Goal: Communication & Community: Answer question/provide support

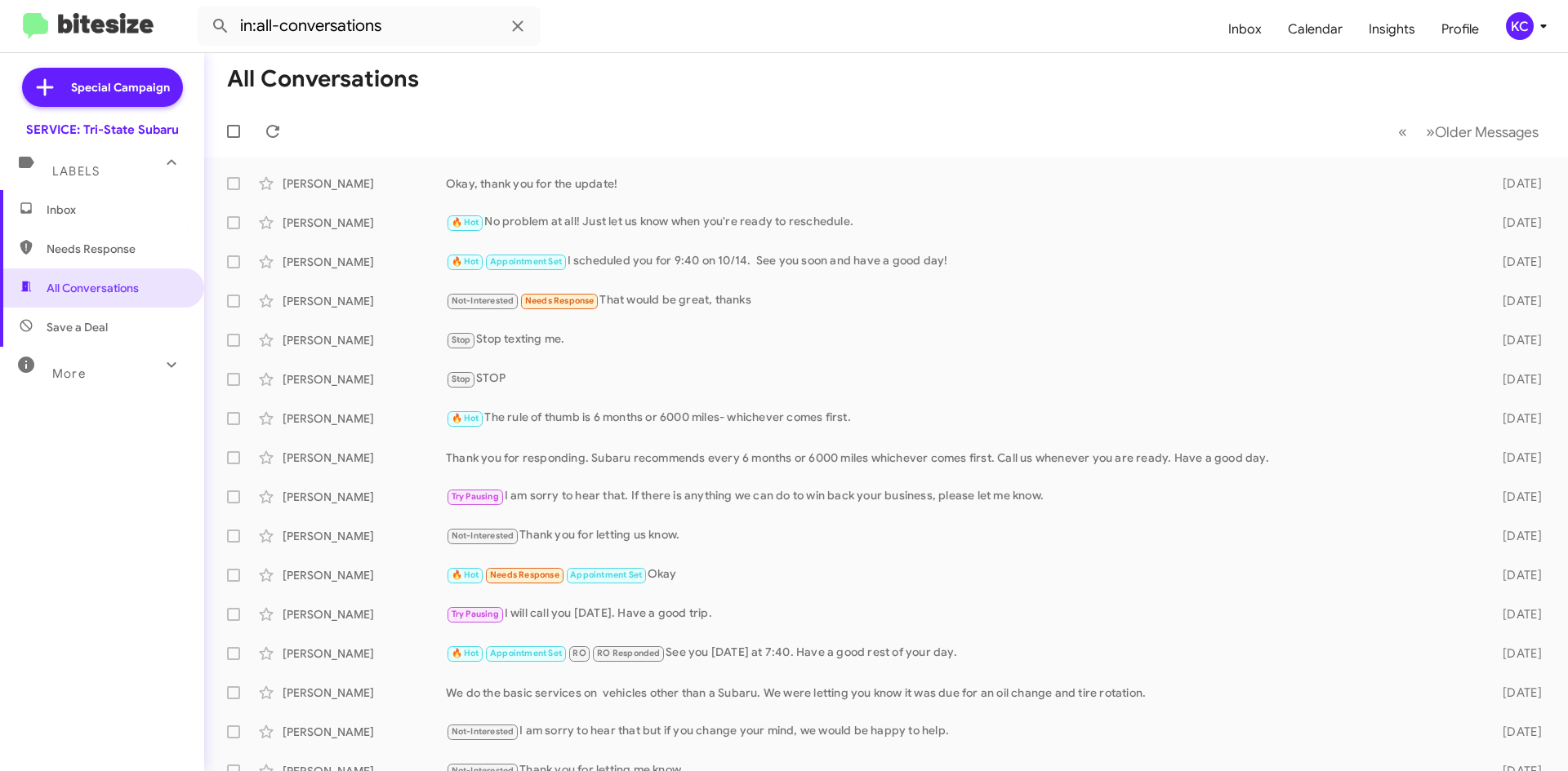
click at [1530, 34] on div "KC" at bounding box center [1520, 26] width 28 height 28
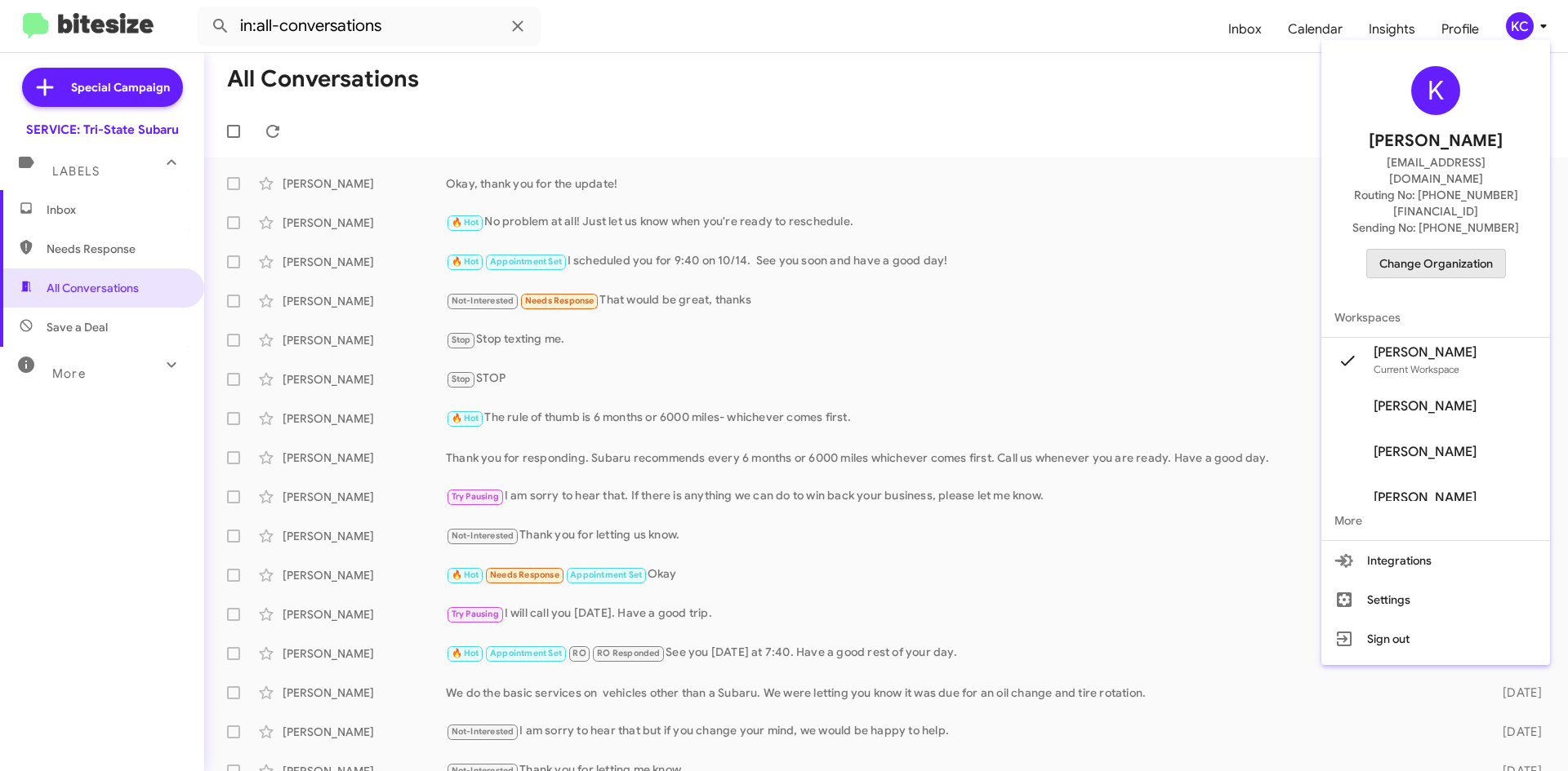
click at [1440, 250] on span "Change Organization" at bounding box center [1436, 264] width 113 height 28
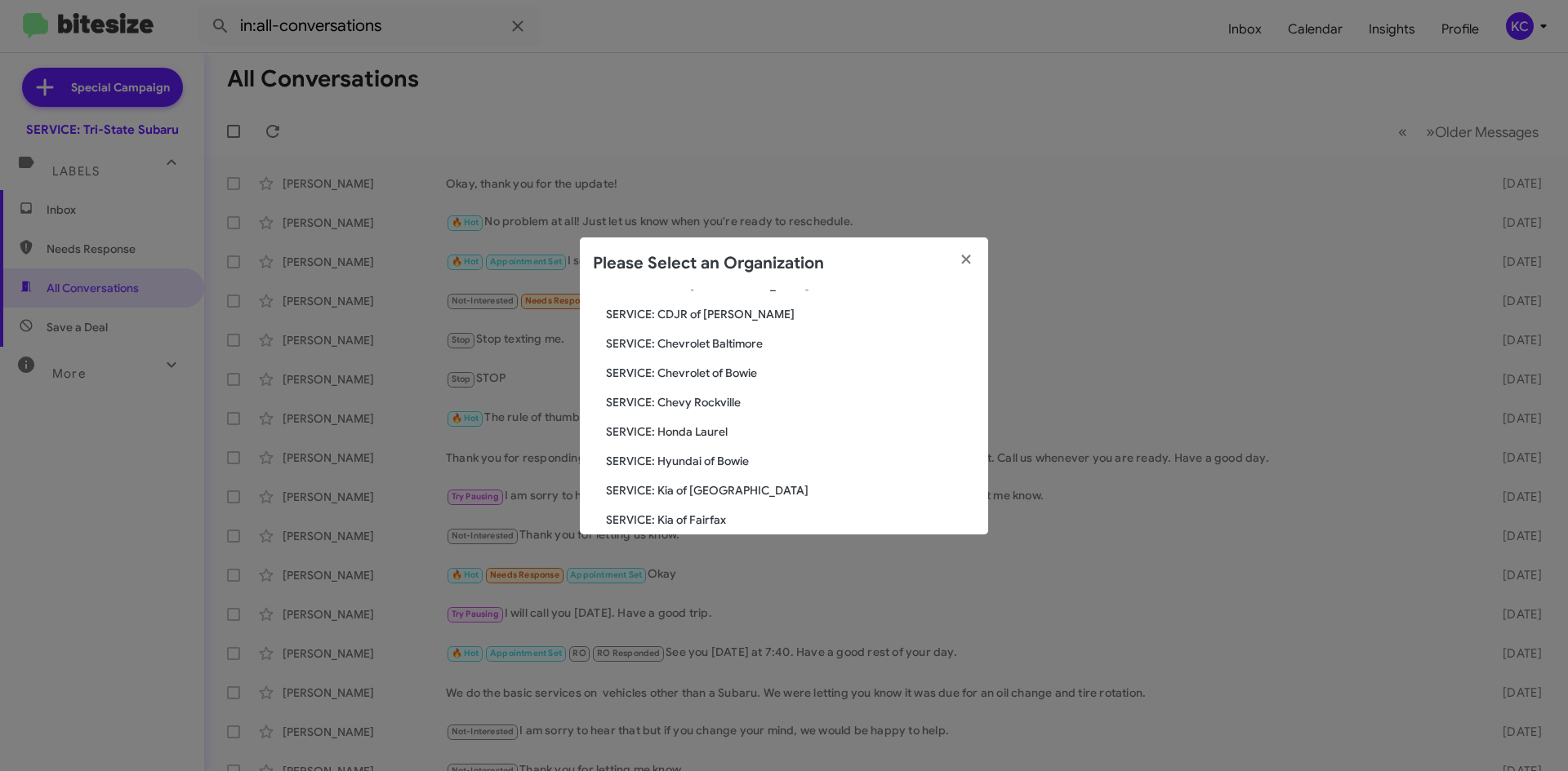
scroll to position [244, 0]
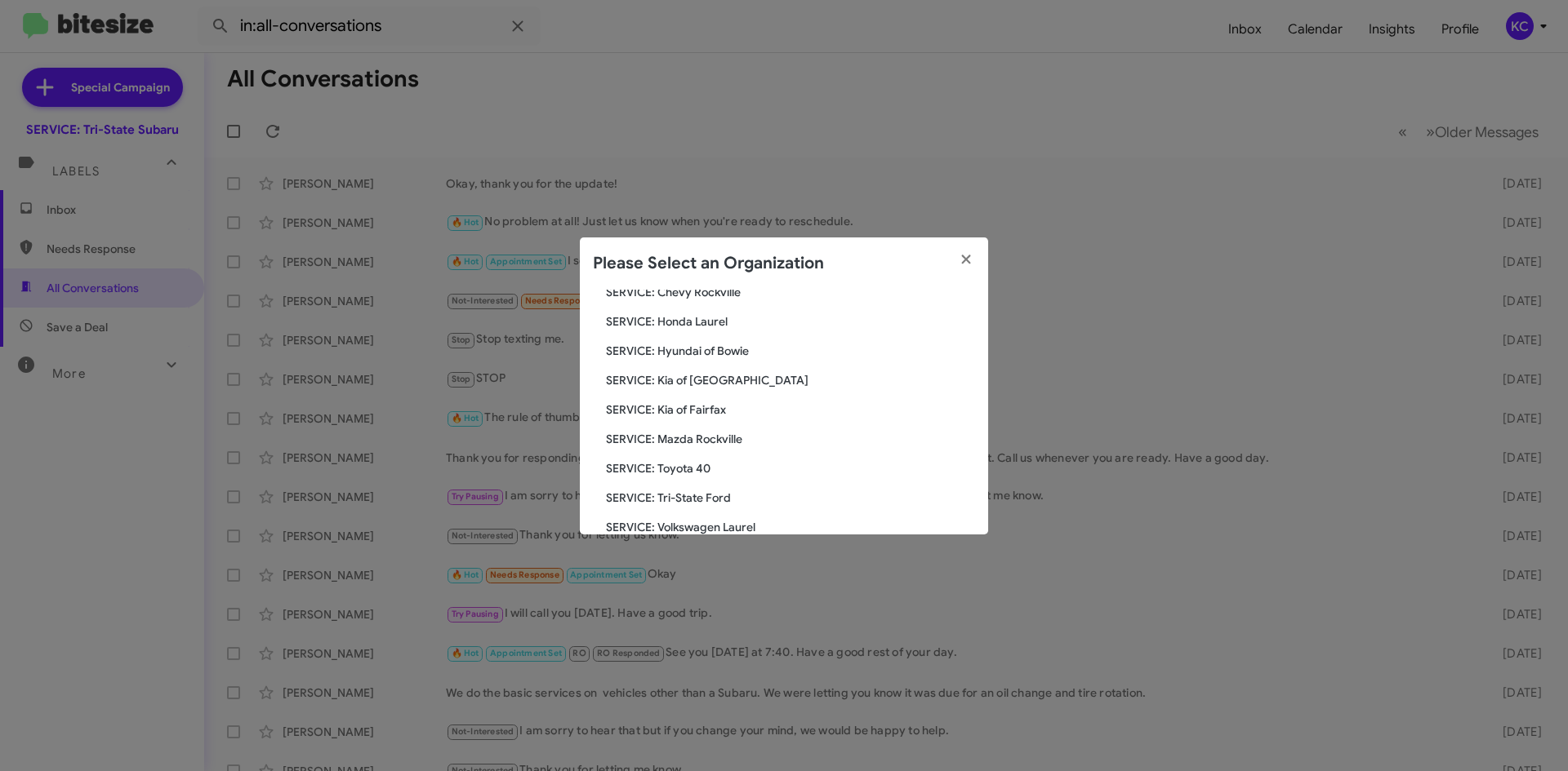
click at [705, 356] on span "SERVICE: Hyundai of Bowie" at bounding box center [791, 351] width 369 height 16
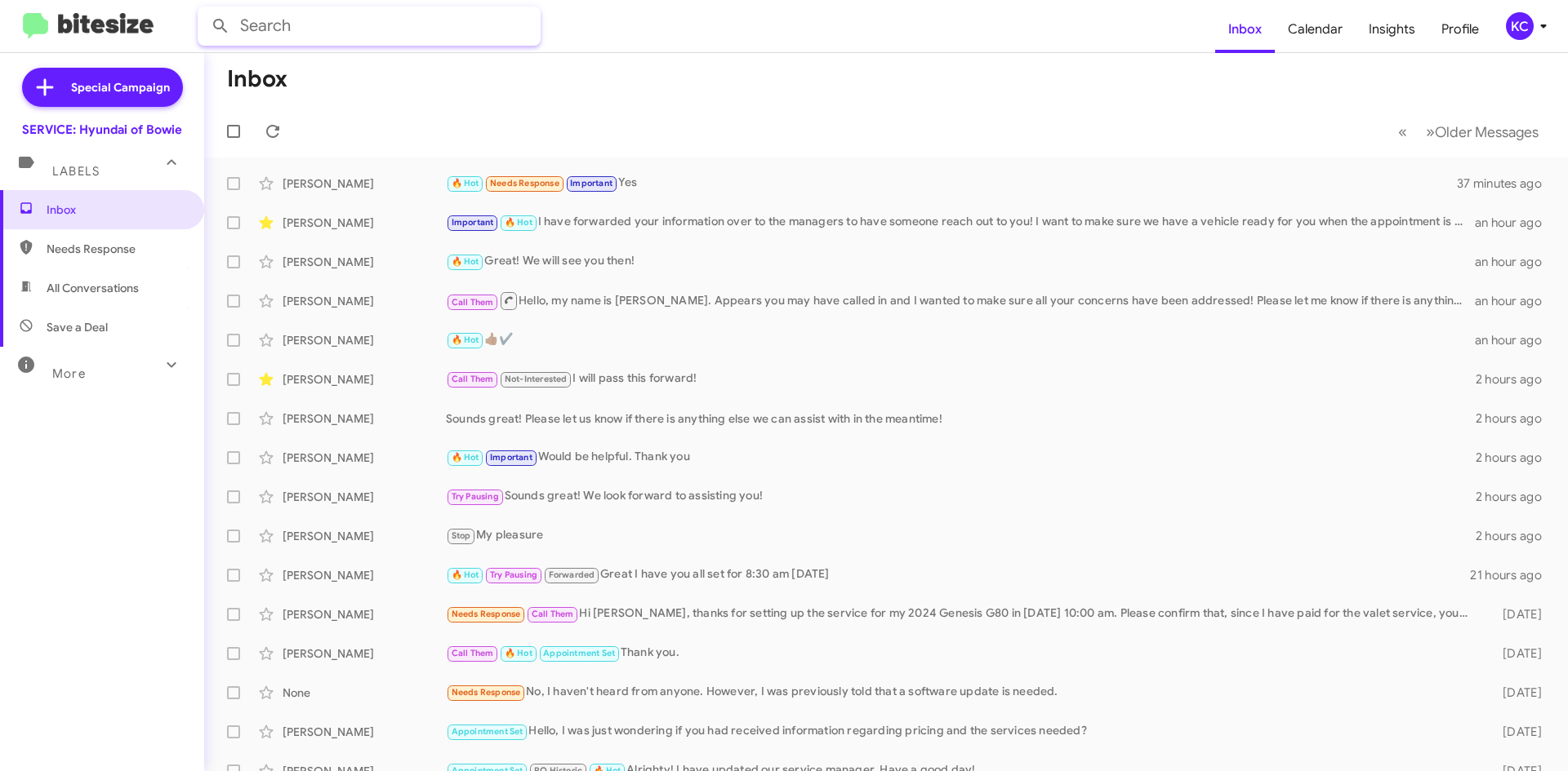
click at [313, 30] on input "text" at bounding box center [368, 26] width 343 height 40
type input "YES"
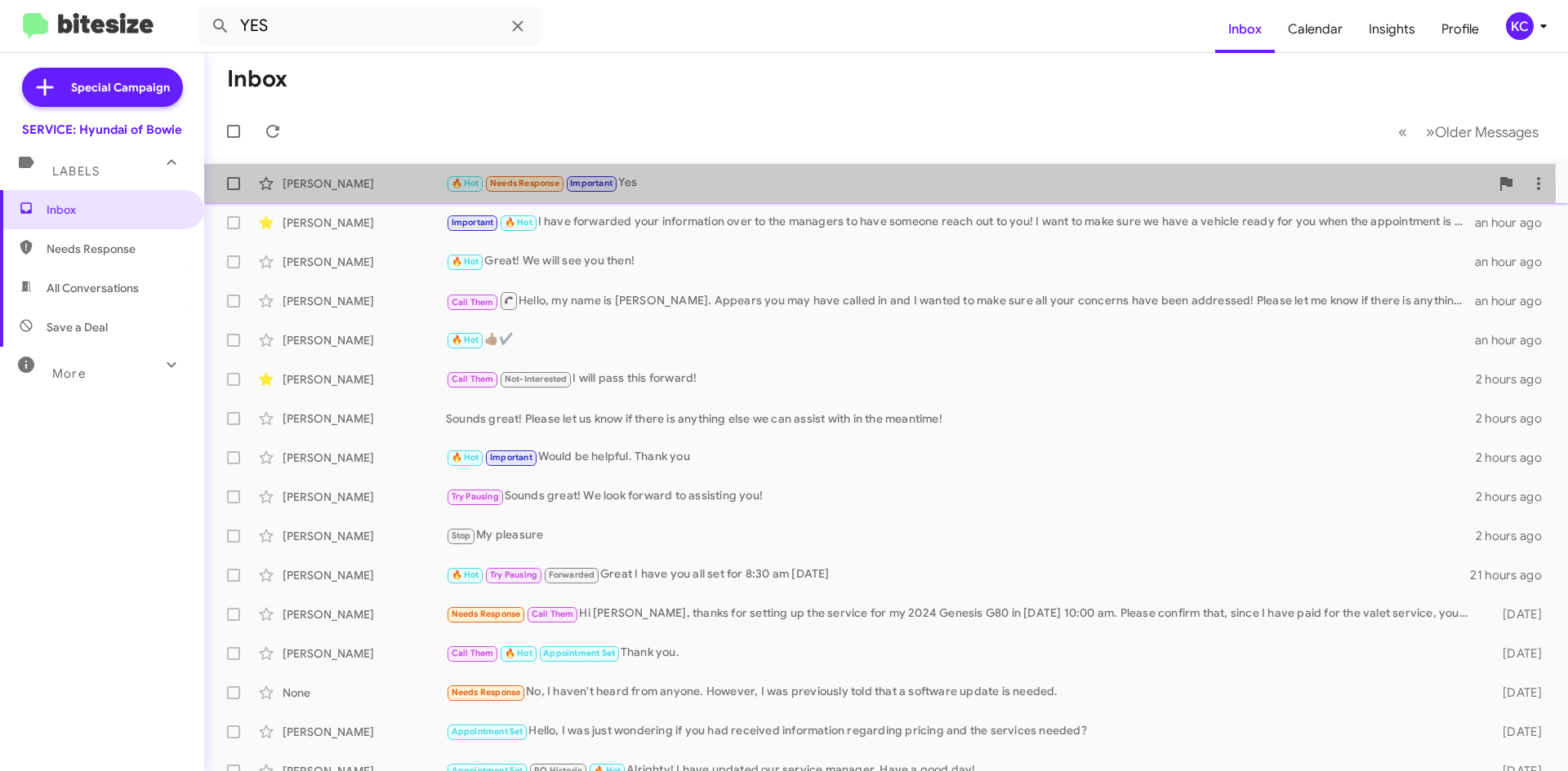
click at [330, 188] on div "Yesenia Patino" at bounding box center [363, 184] width 163 height 16
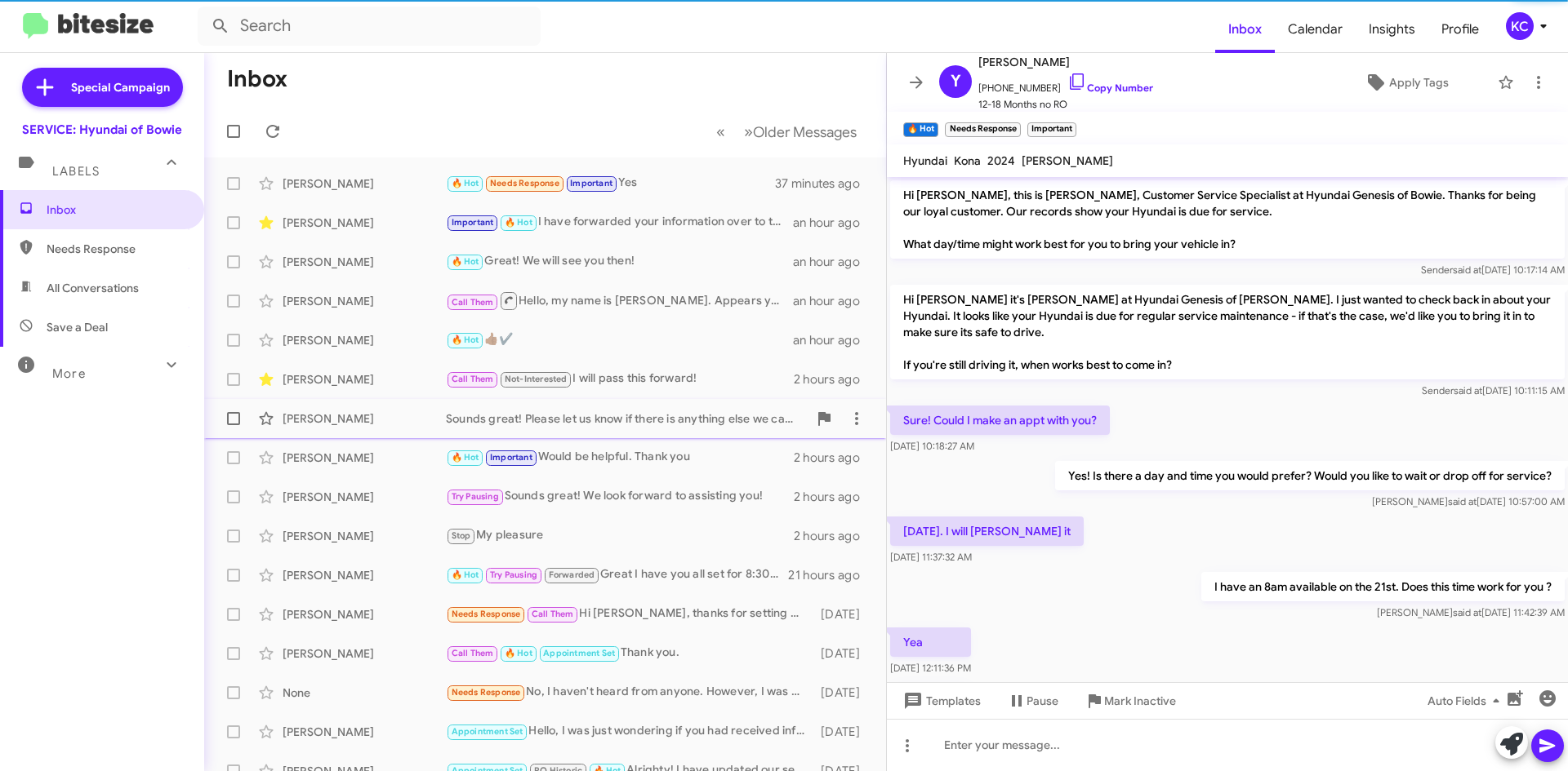
scroll to position [86, 0]
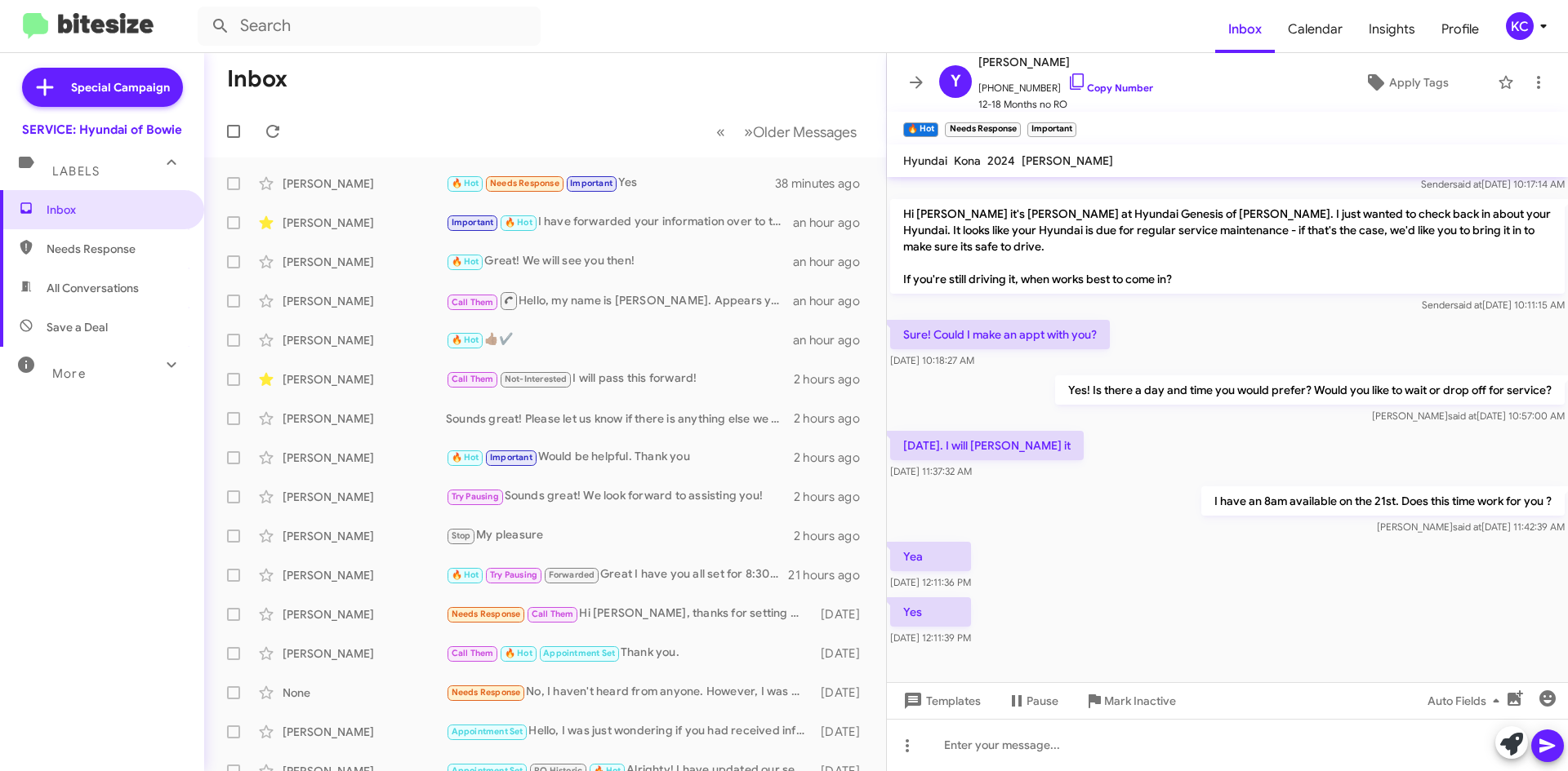
click at [1030, 372] on div "Yes! Is there a day and time you would prefer? Would you like to wait or drop o…" at bounding box center [1228, 399] width 682 height 55
click at [1513, 14] on div "KC" at bounding box center [1520, 26] width 28 height 28
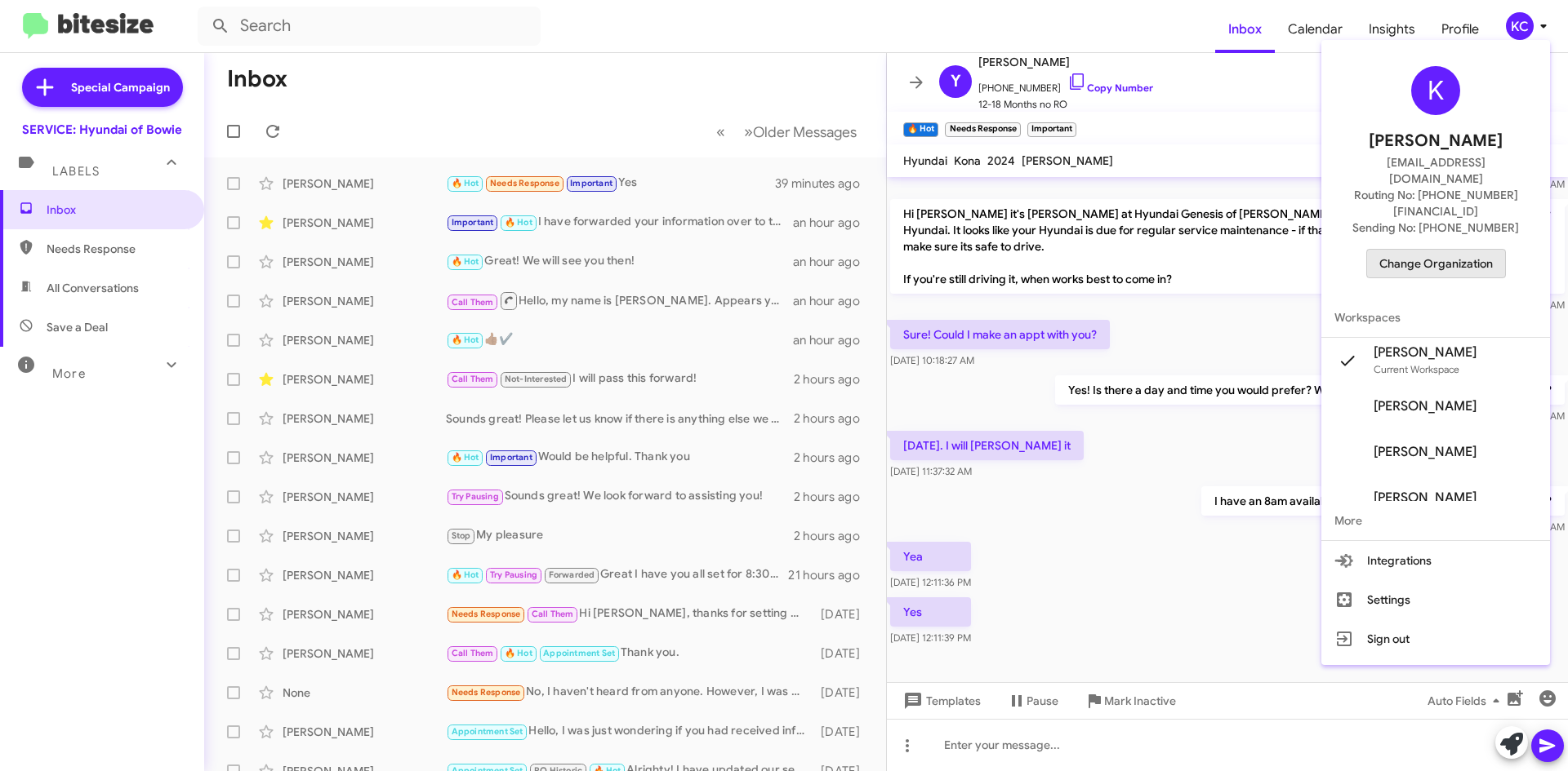
click at [1461, 250] on span "Change Organization" at bounding box center [1436, 264] width 113 height 28
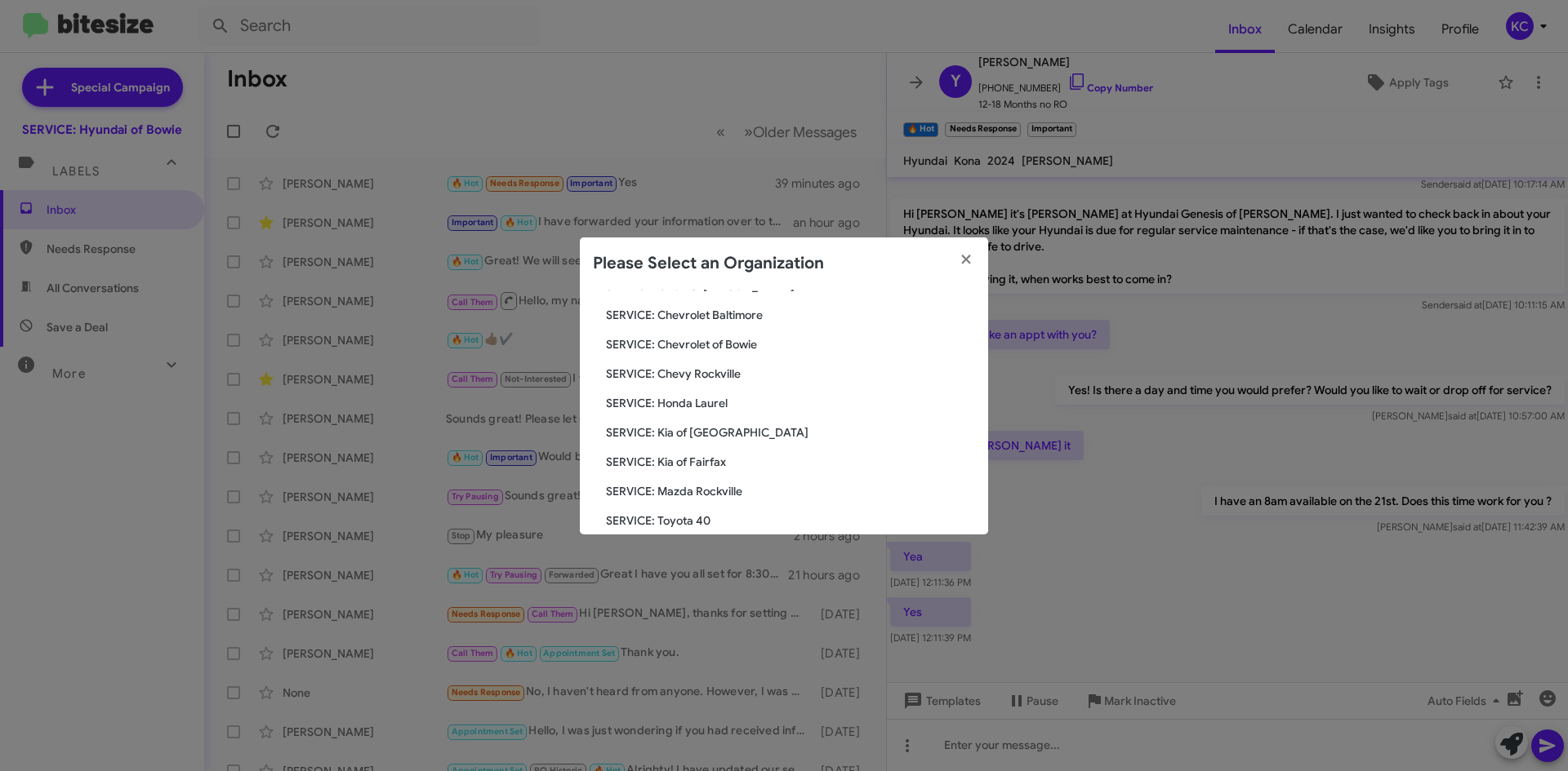
scroll to position [81, 0]
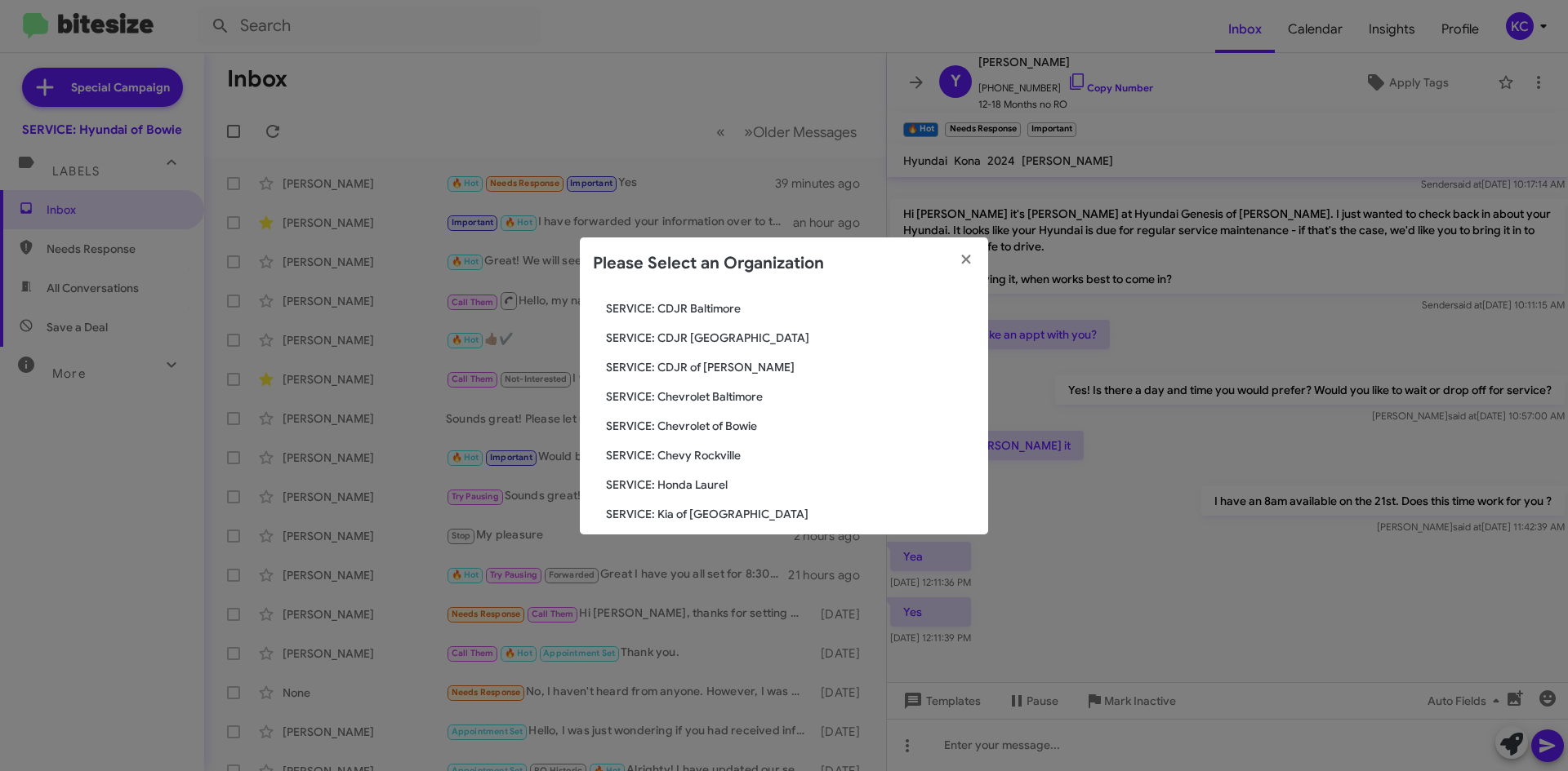
click at [733, 434] on span "SERVICE: Chevrolet of Bowie" at bounding box center [791, 426] width 369 height 16
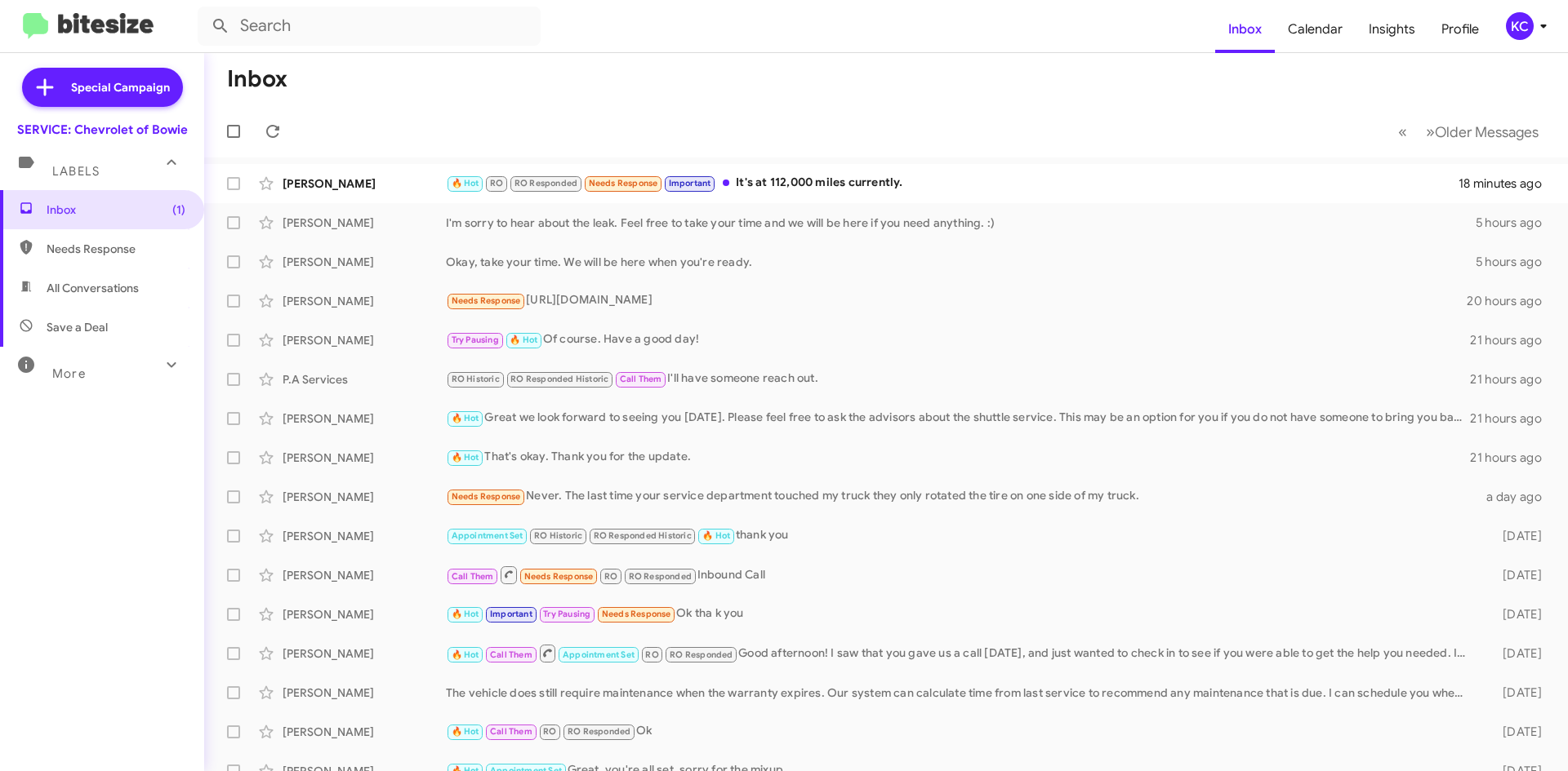
click at [1135, 61] on mat-toolbar-row "Inbox" at bounding box center [886, 79] width 1364 height 52
click at [977, 187] on div "🔥 Hot RO RO Responded Needs Response Important It's at 112,000 miles currently." at bounding box center [968, 183] width 1044 height 18
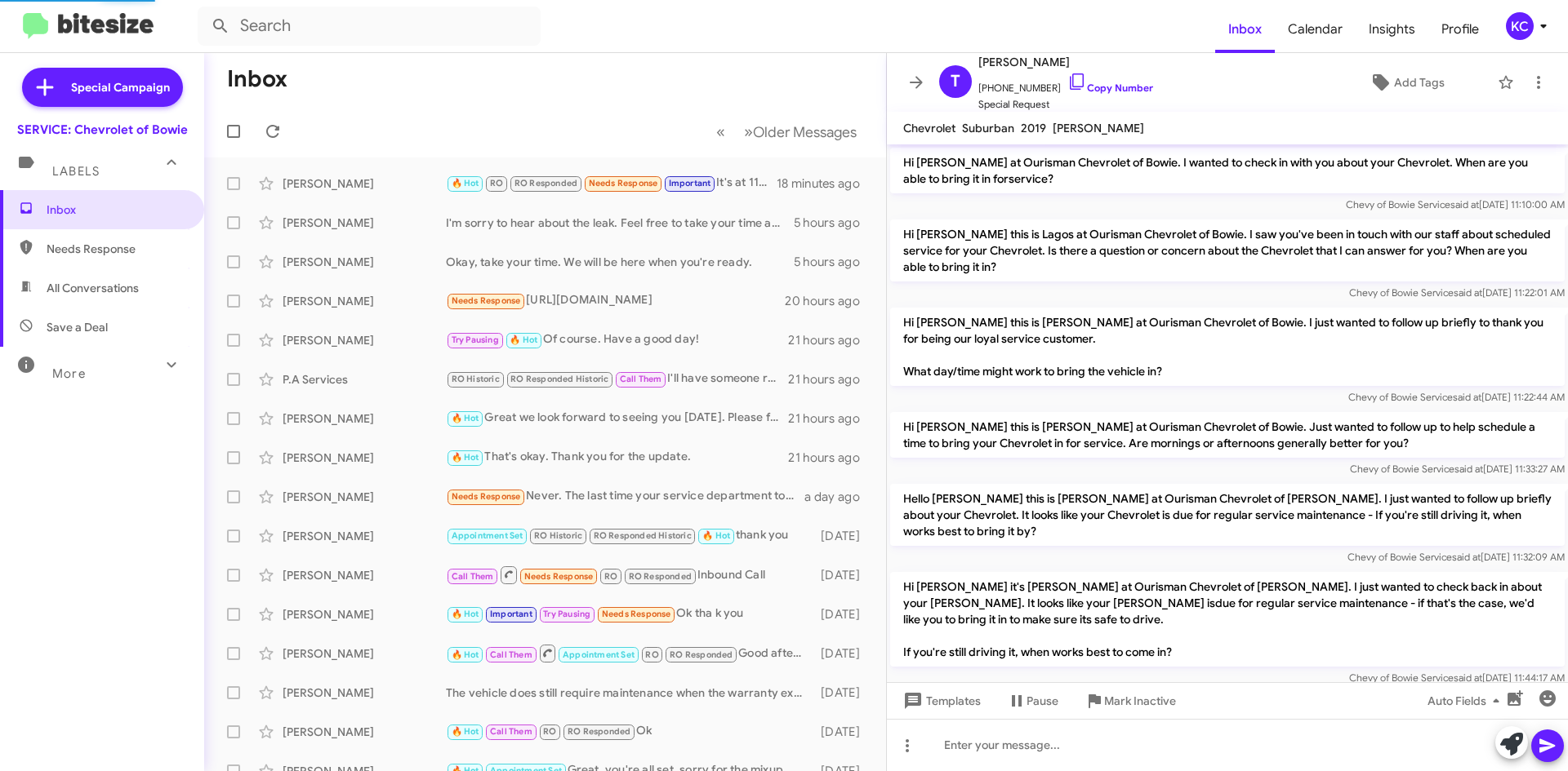
scroll to position [887, 0]
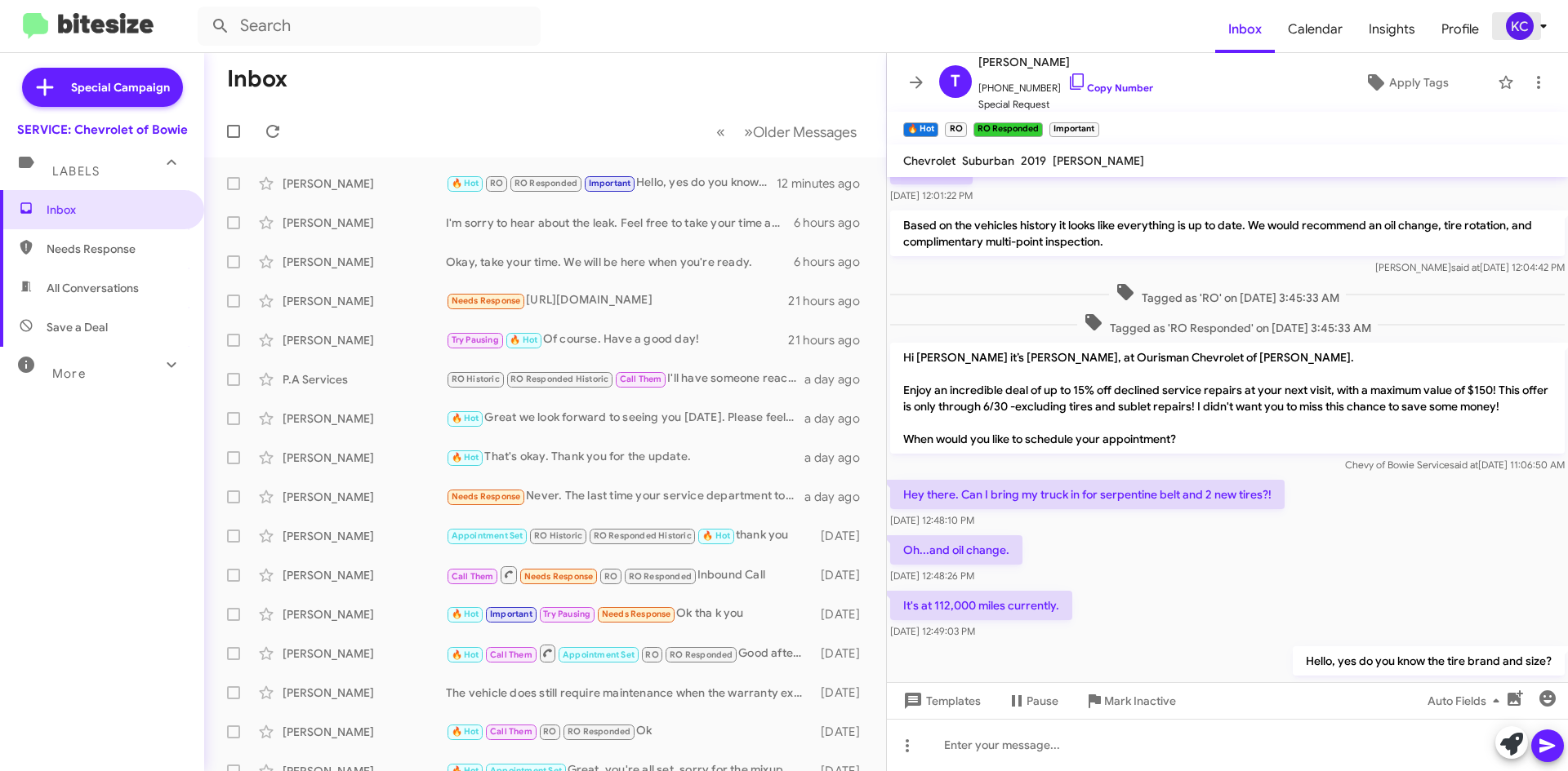
click at [1503, 18] on button "KC" at bounding box center [1522, 26] width 58 height 28
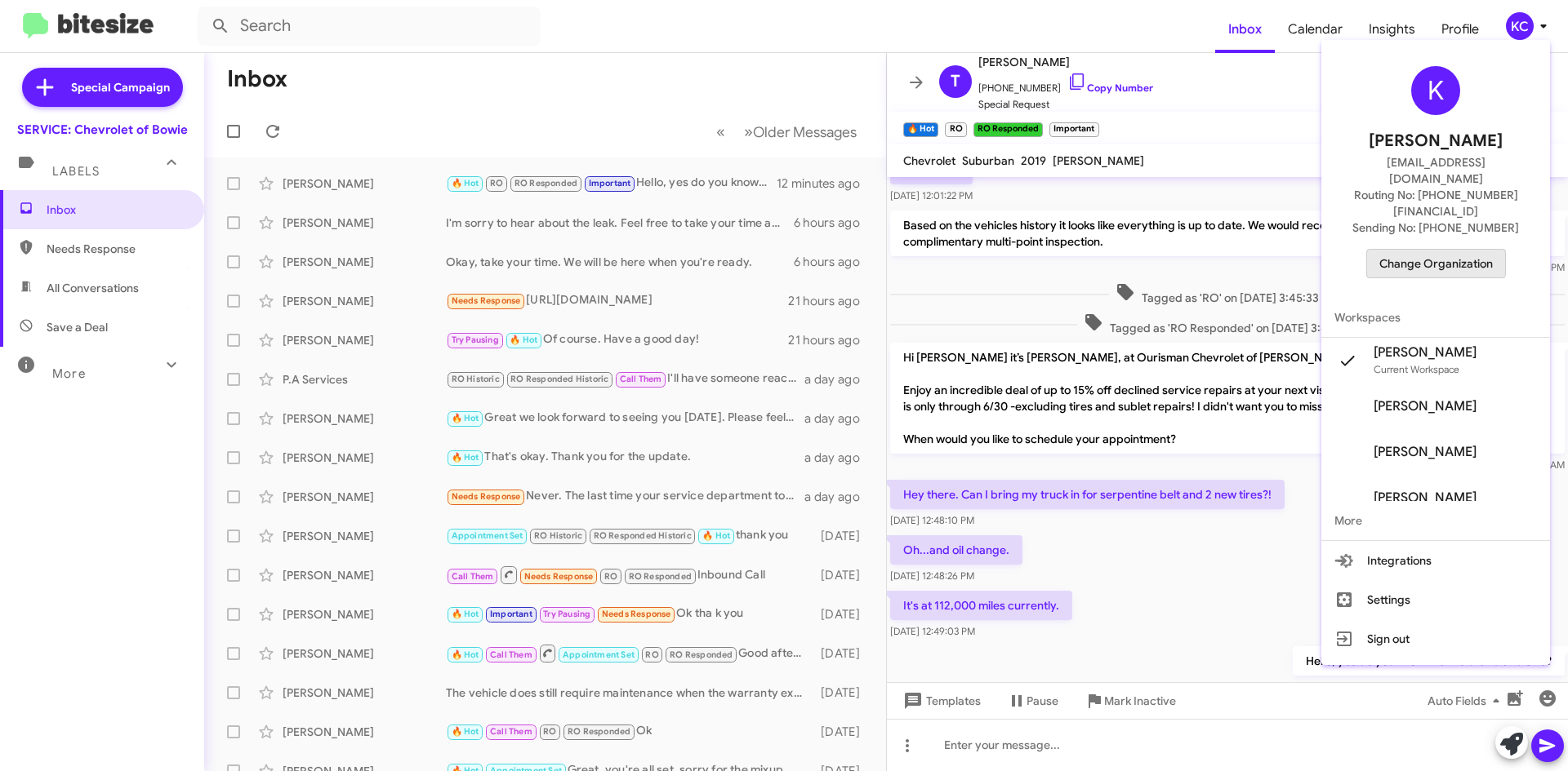
click at [1427, 250] on span "Change Organization" at bounding box center [1436, 264] width 113 height 28
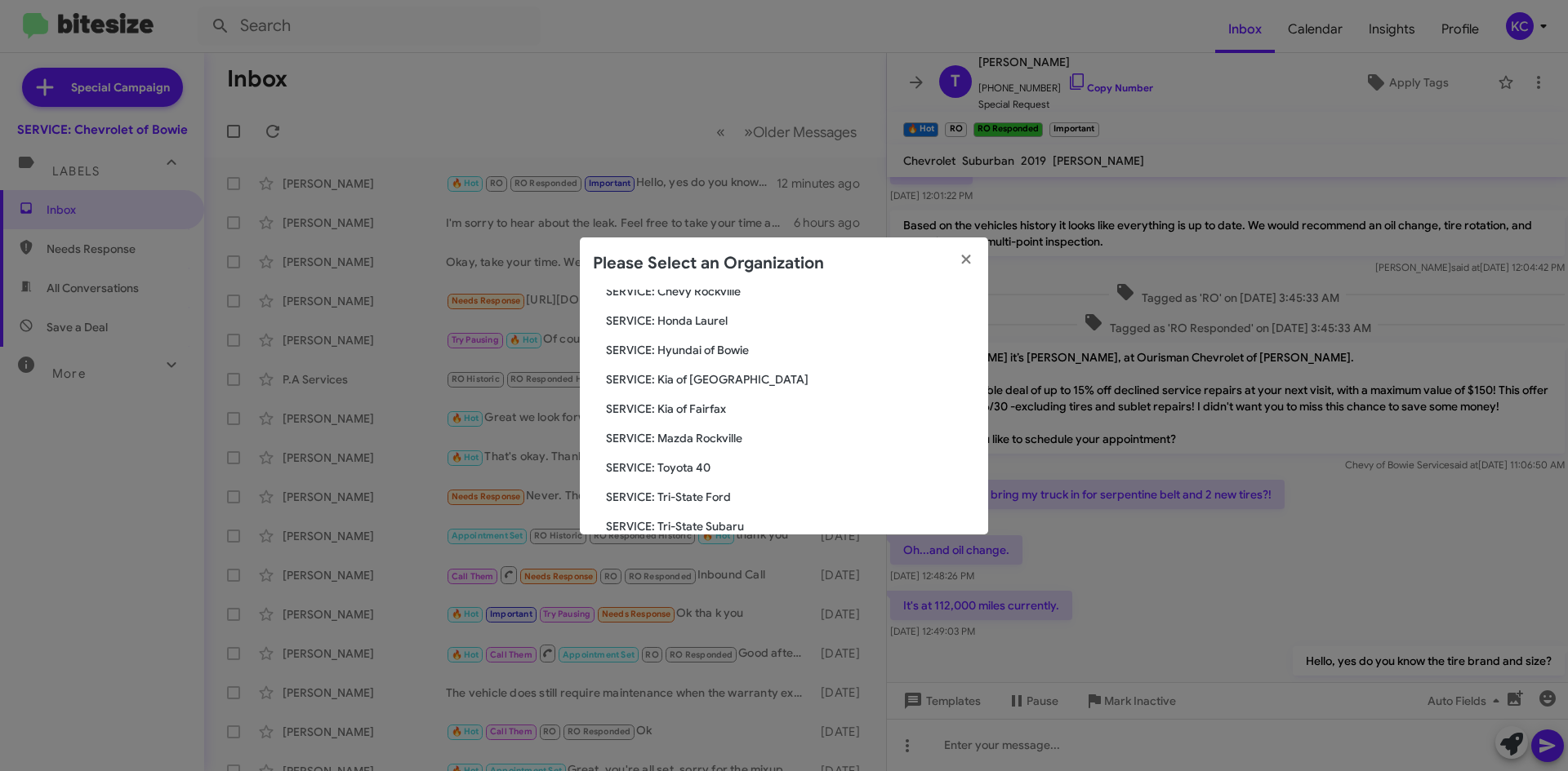
scroll to position [244, 0]
click at [693, 498] on span "SERVICE: Tri-State Subaru" at bounding box center [791, 498] width 369 height 16
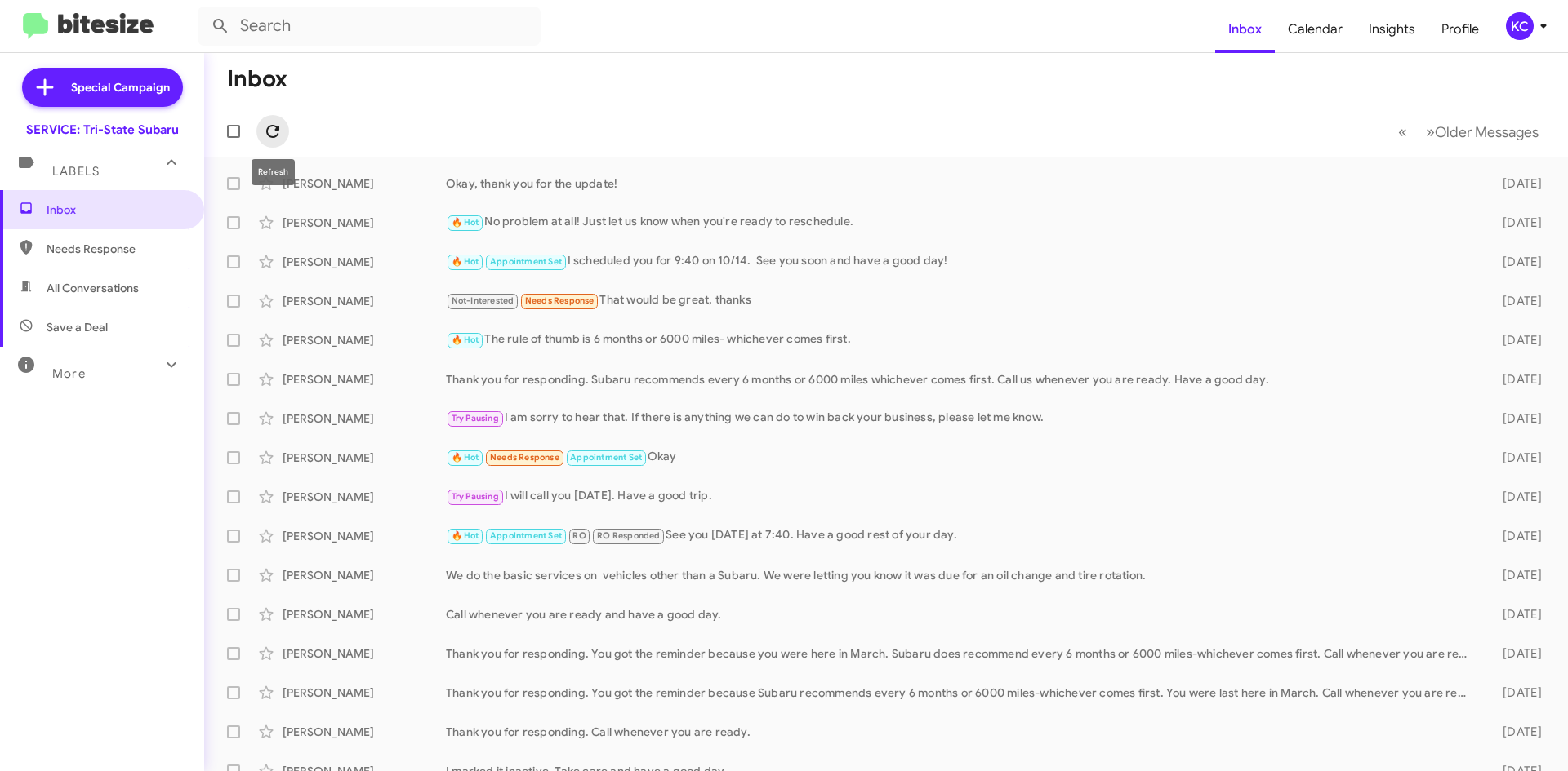
click at [278, 119] on button at bounding box center [273, 131] width 33 height 33
click at [1529, 25] on div "KC" at bounding box center [1520, 26] width 28 height 28
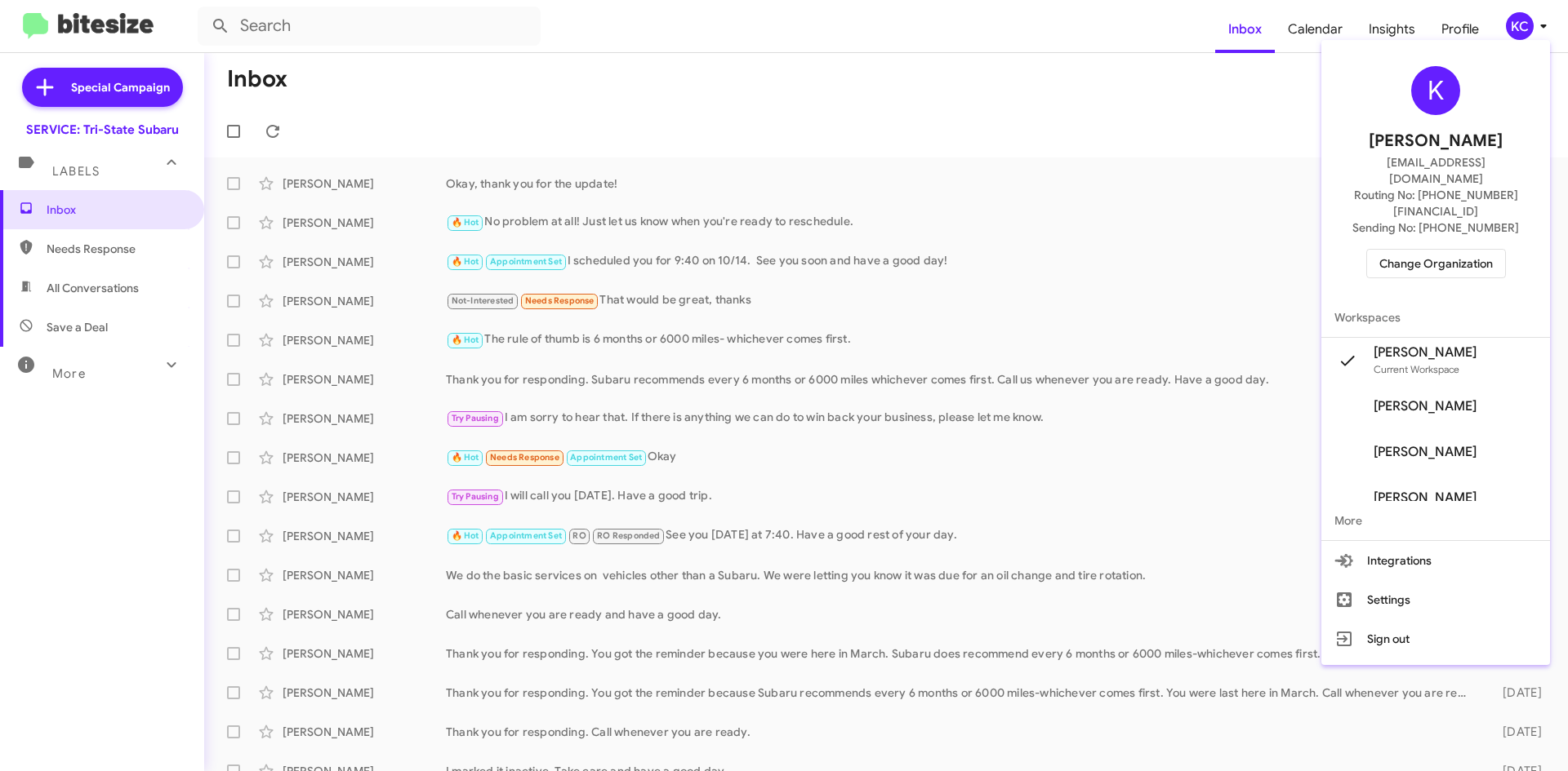
click at [1465, 250] on span "Change Organization" at bounding box center [1436, 264] width 113 height 28
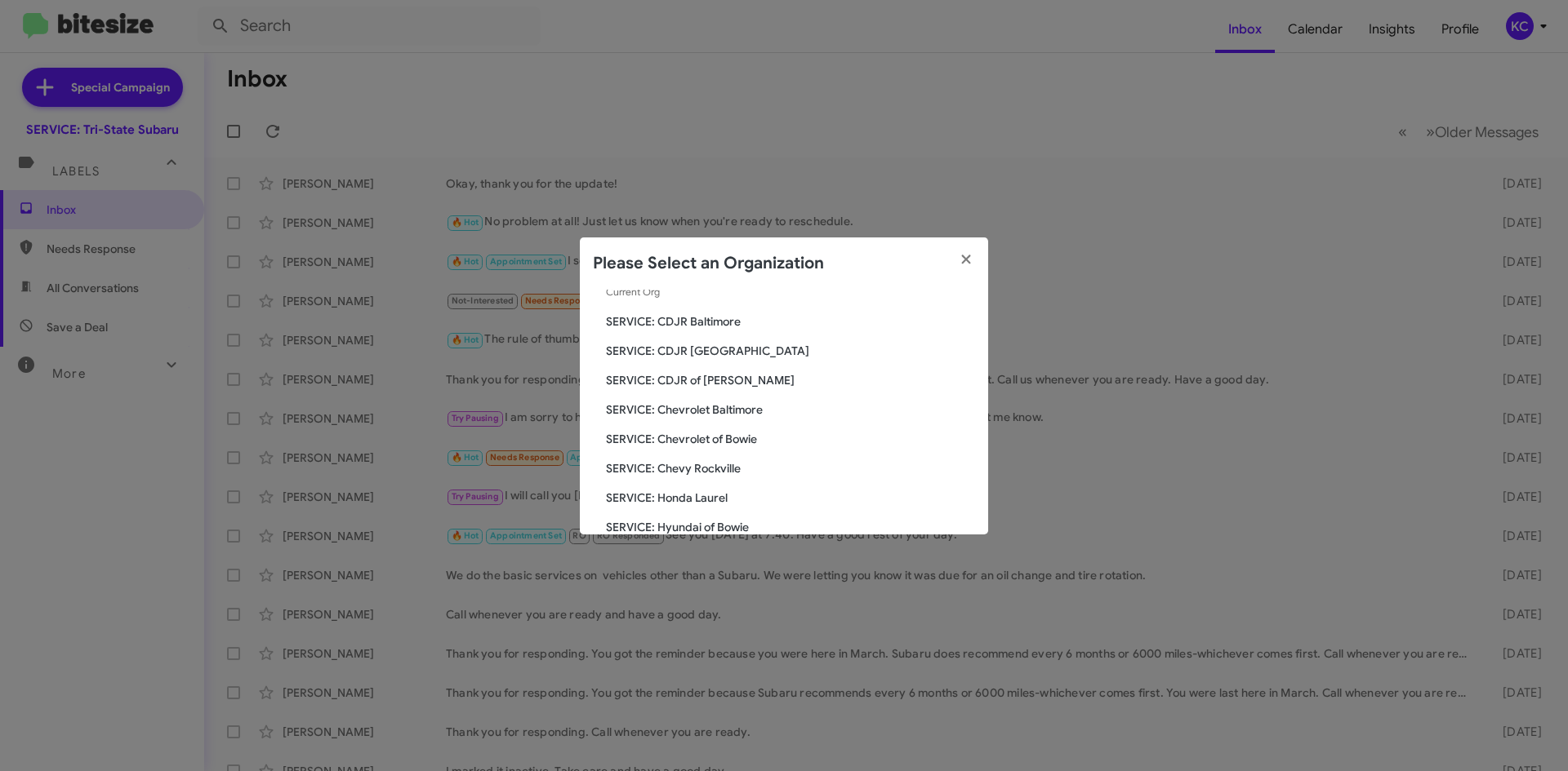
scroll to position [163, 0]
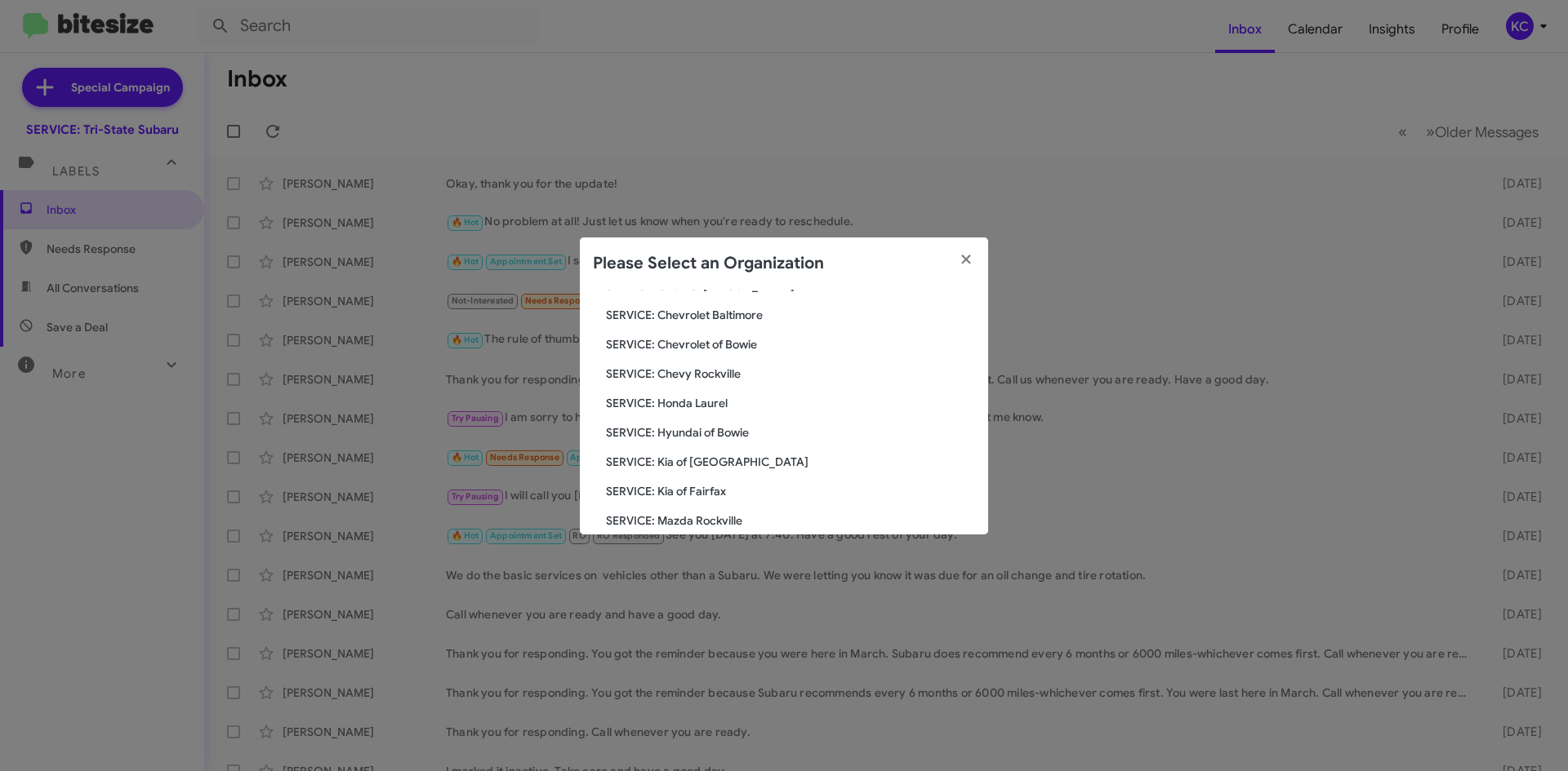
click at [709, 405] on span "SERVICE: Honda Laurel" at bounding box center [791, 403] width 369 height 16
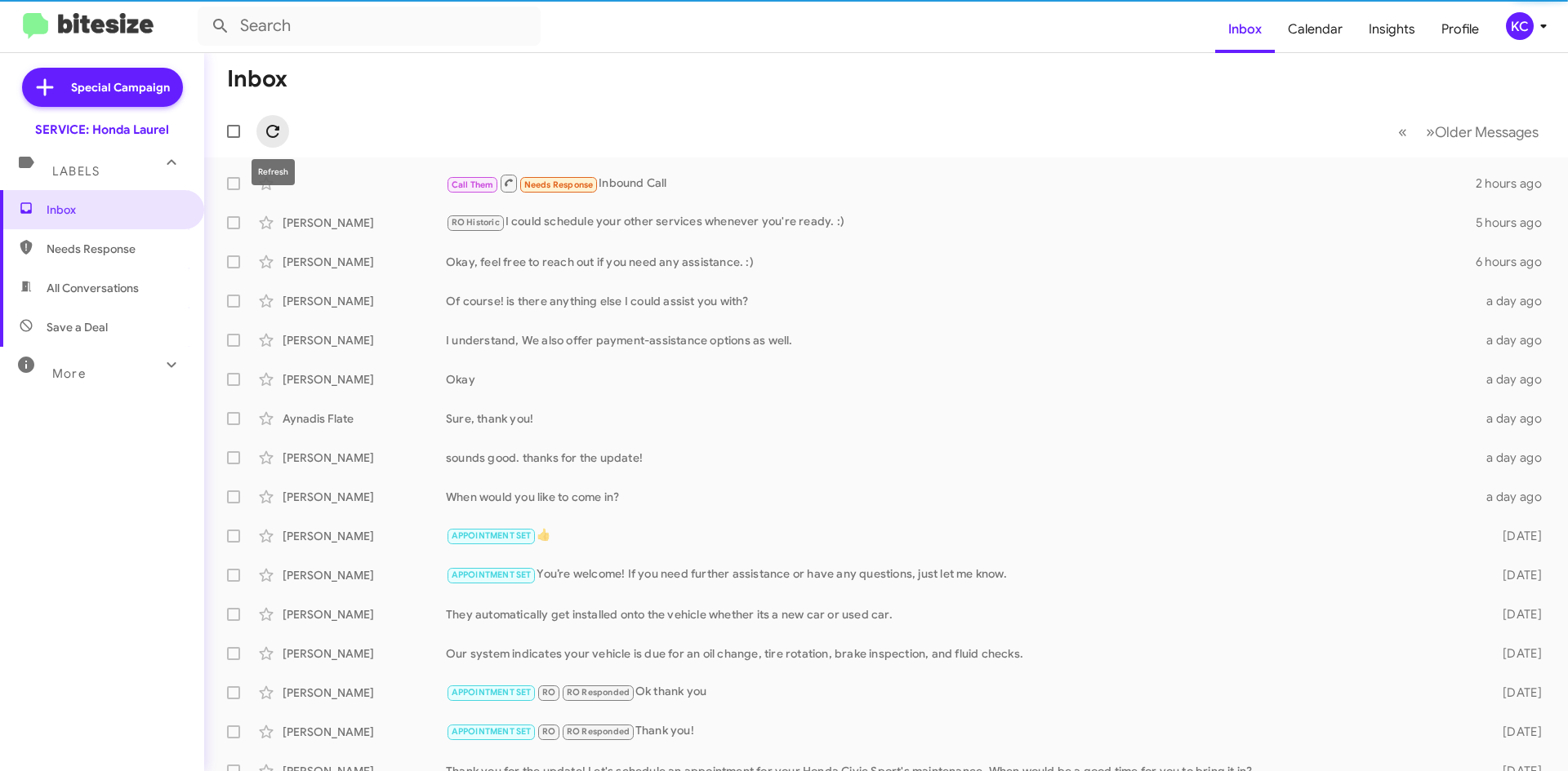
click at [286, 133] on span at bounding box center [273, 131] width 33 height 19
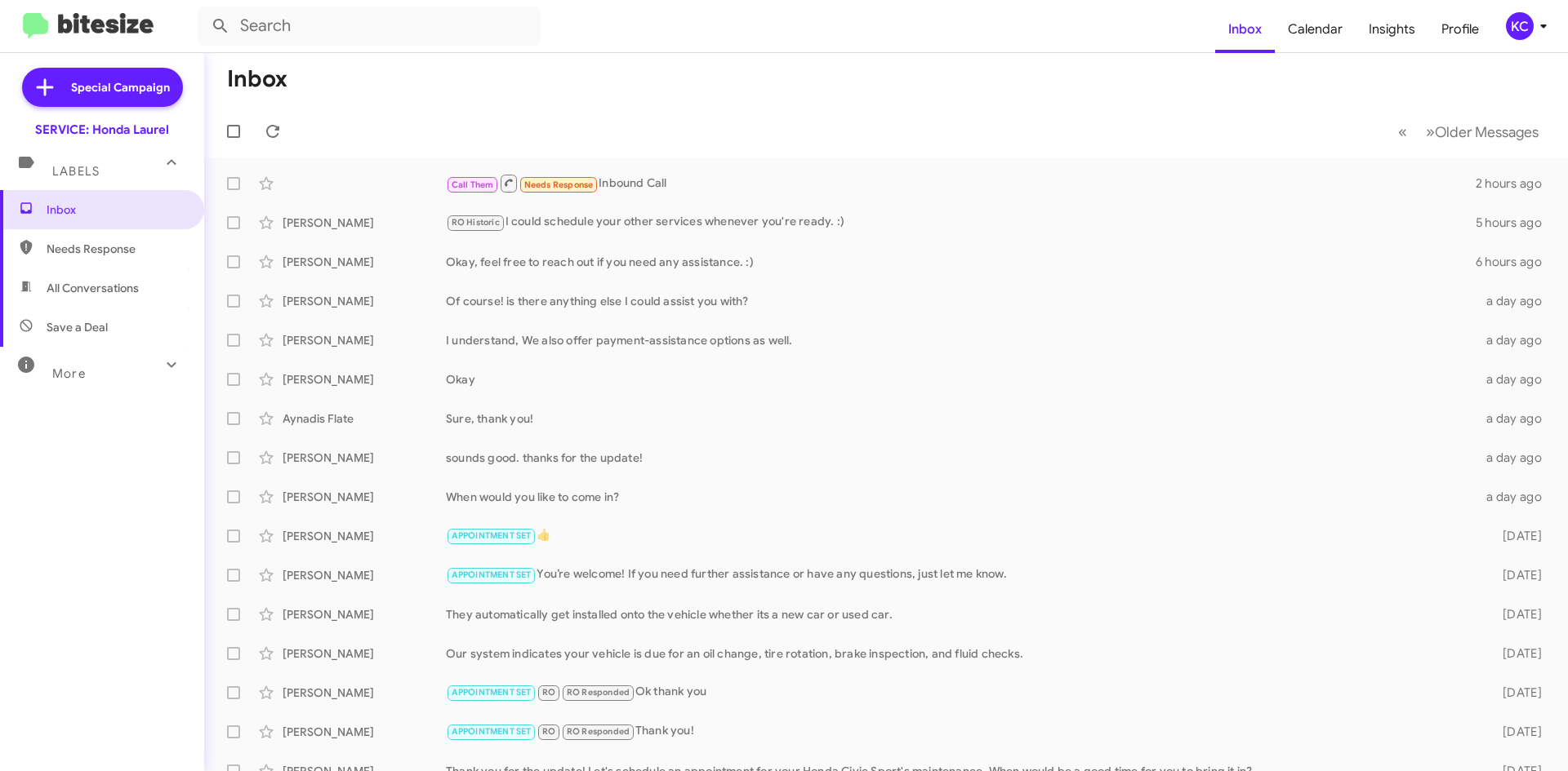
click at [633, 65] on mat-toolbar-row "Inbox" at bounding box center [886, 79] width 1364 height 52
click at [1540, 16] on icon at bounding box center [1544, 26] width 19 height 19
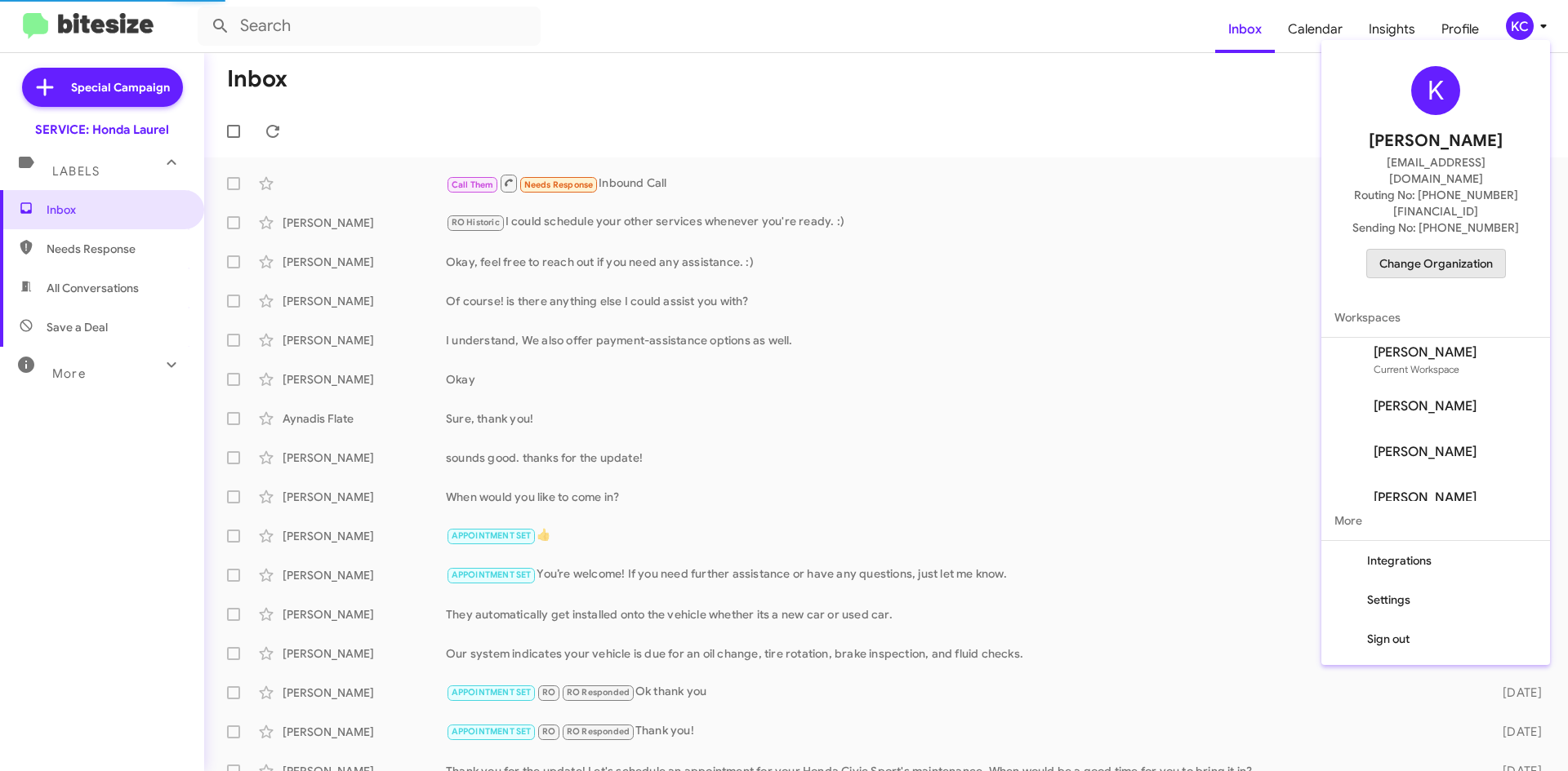
click at [1469, 250] on span "Change Organization" at bounding box center [1436, 264] width 113 height 28
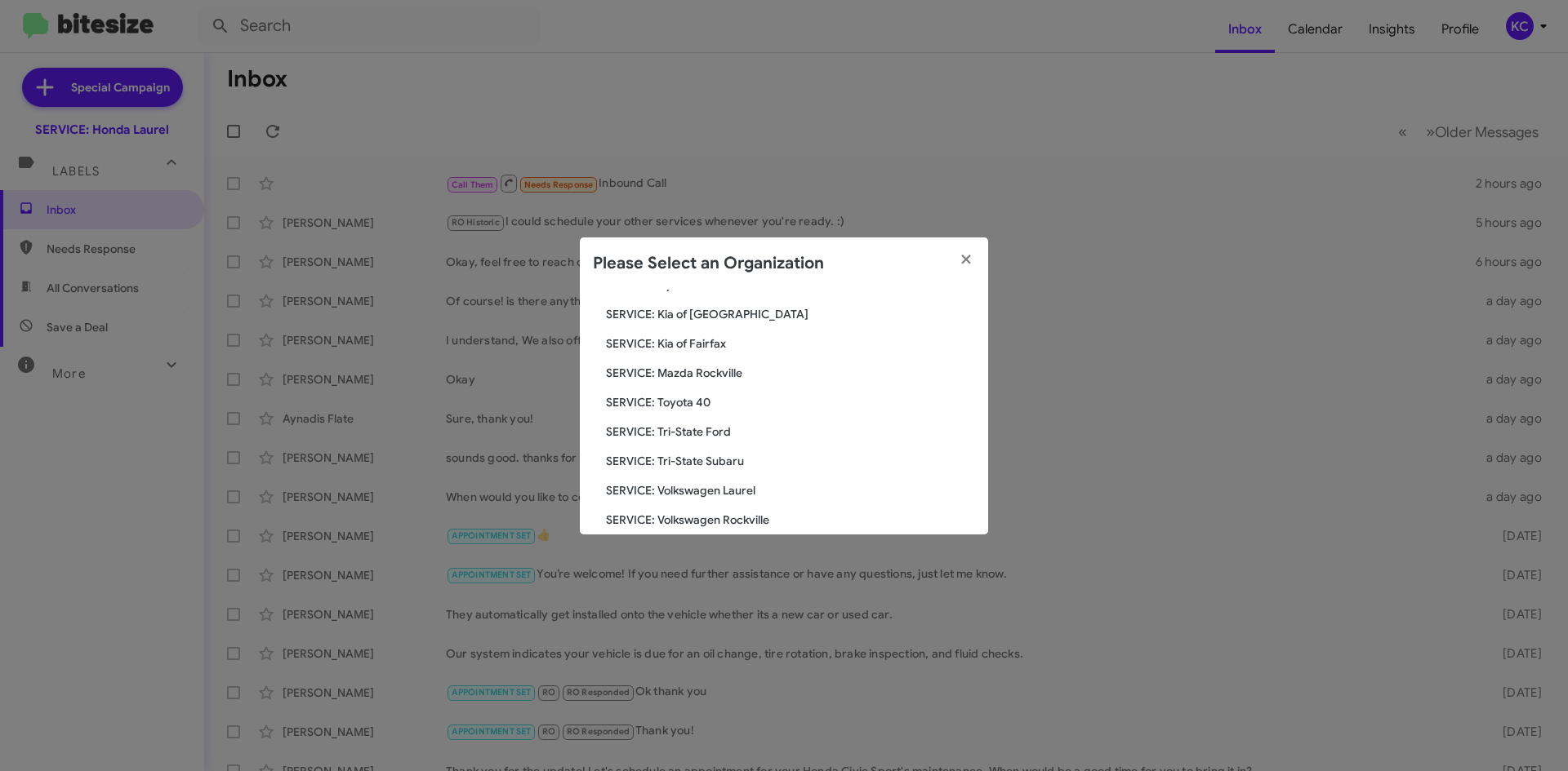
scroll to position [301, 0]
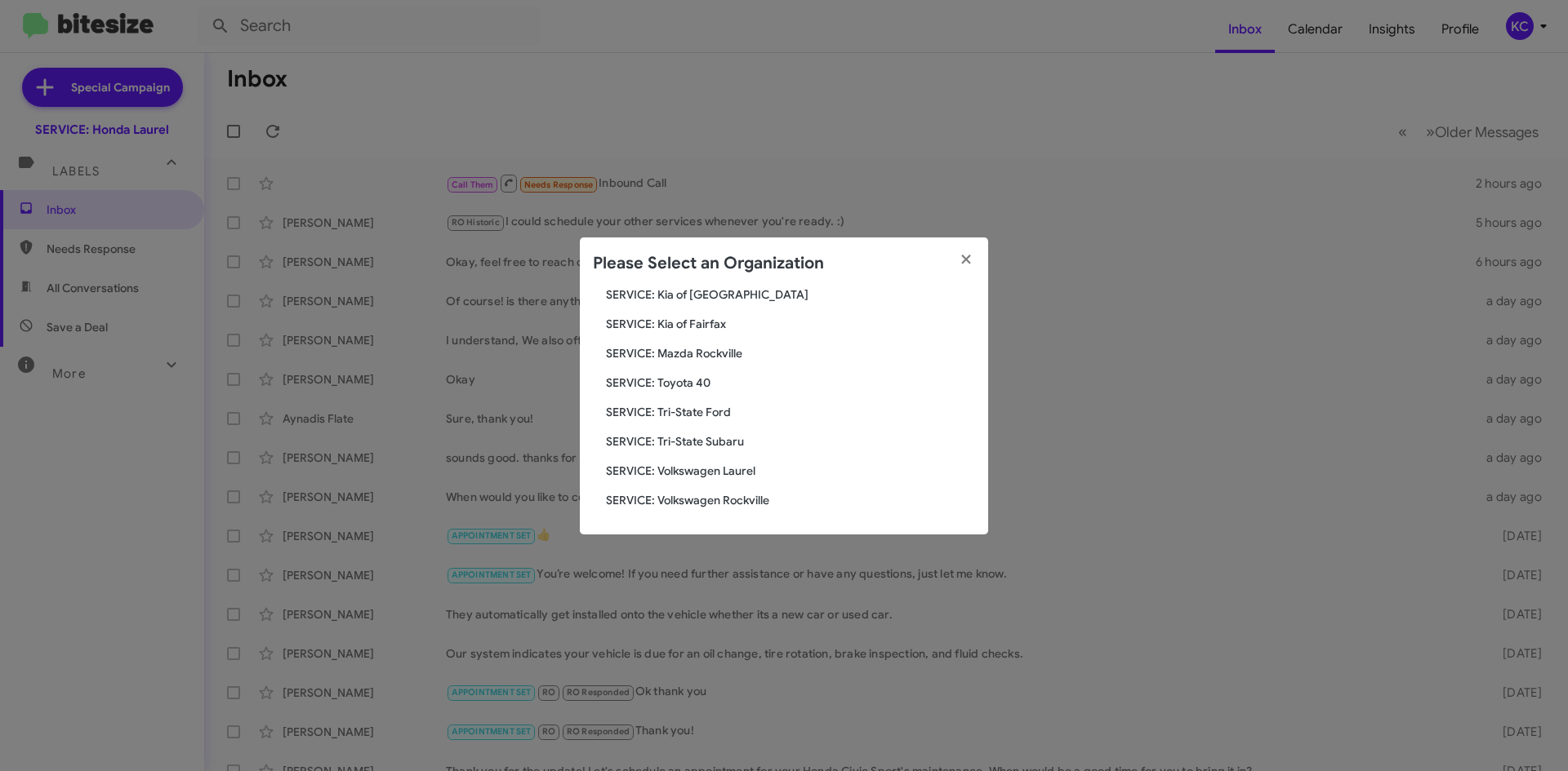
click at [687, 435] on span "SERVICE: Tri-State Subaru" at bounding box center [791, 442] width 369 height 16
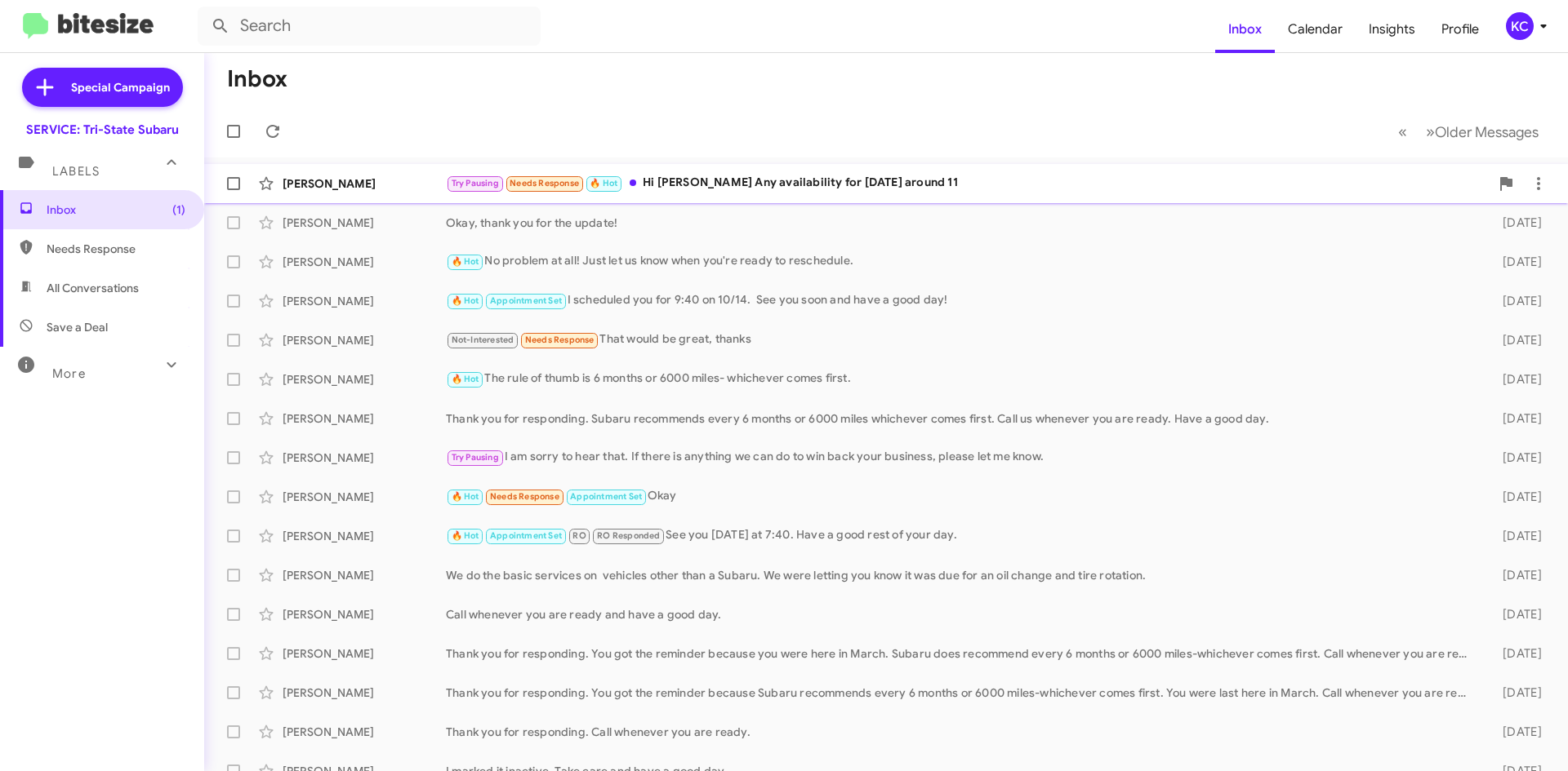
click at [493, 172] on div "[PERSON_NAME] Try Pausing Needs Response 🔥 Hot Hi [PERSON_NAME] Any availabilit…" at bounding box center [886, 184] width 1338 height 33
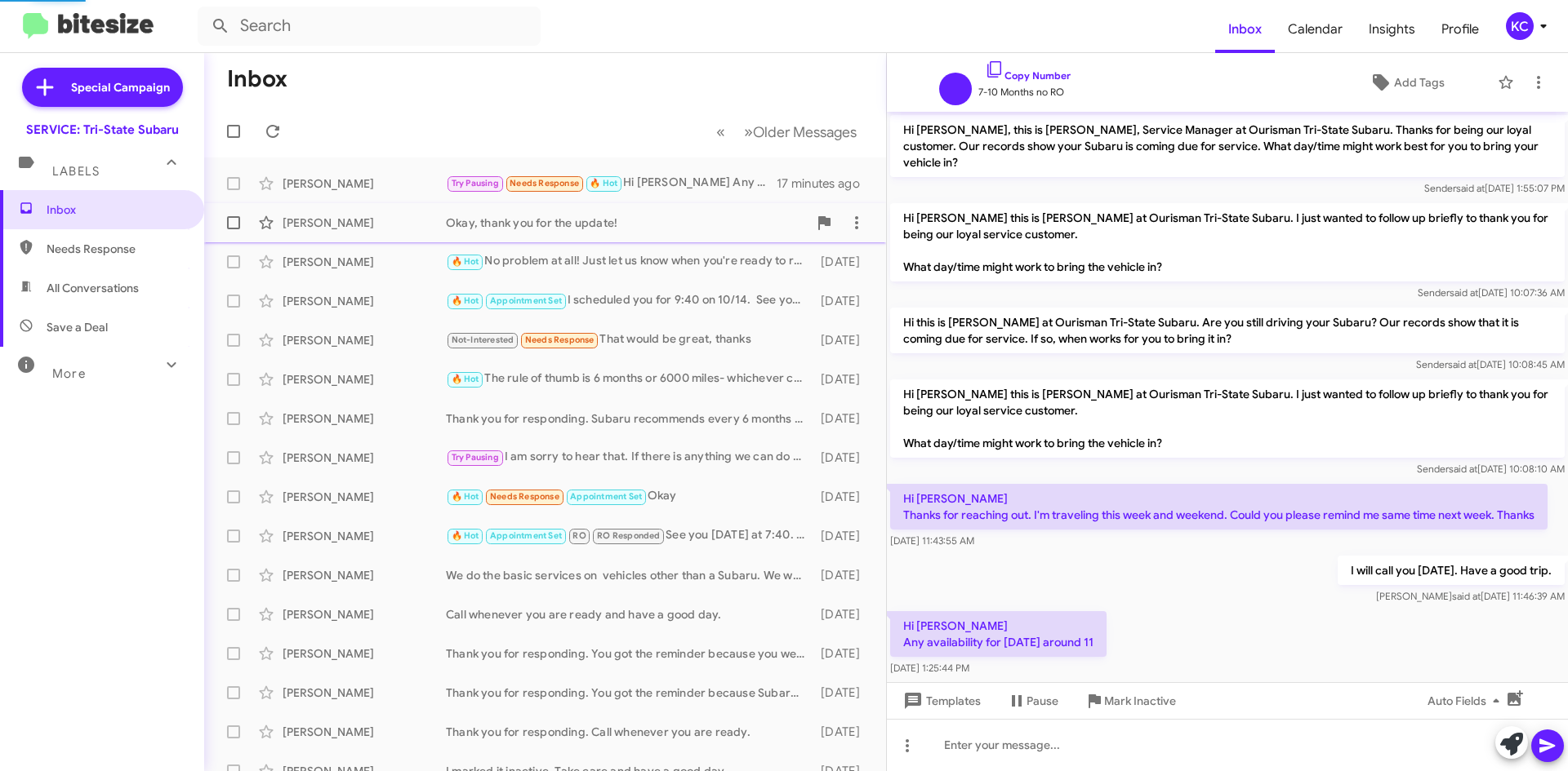
scroll to position [10, 0]
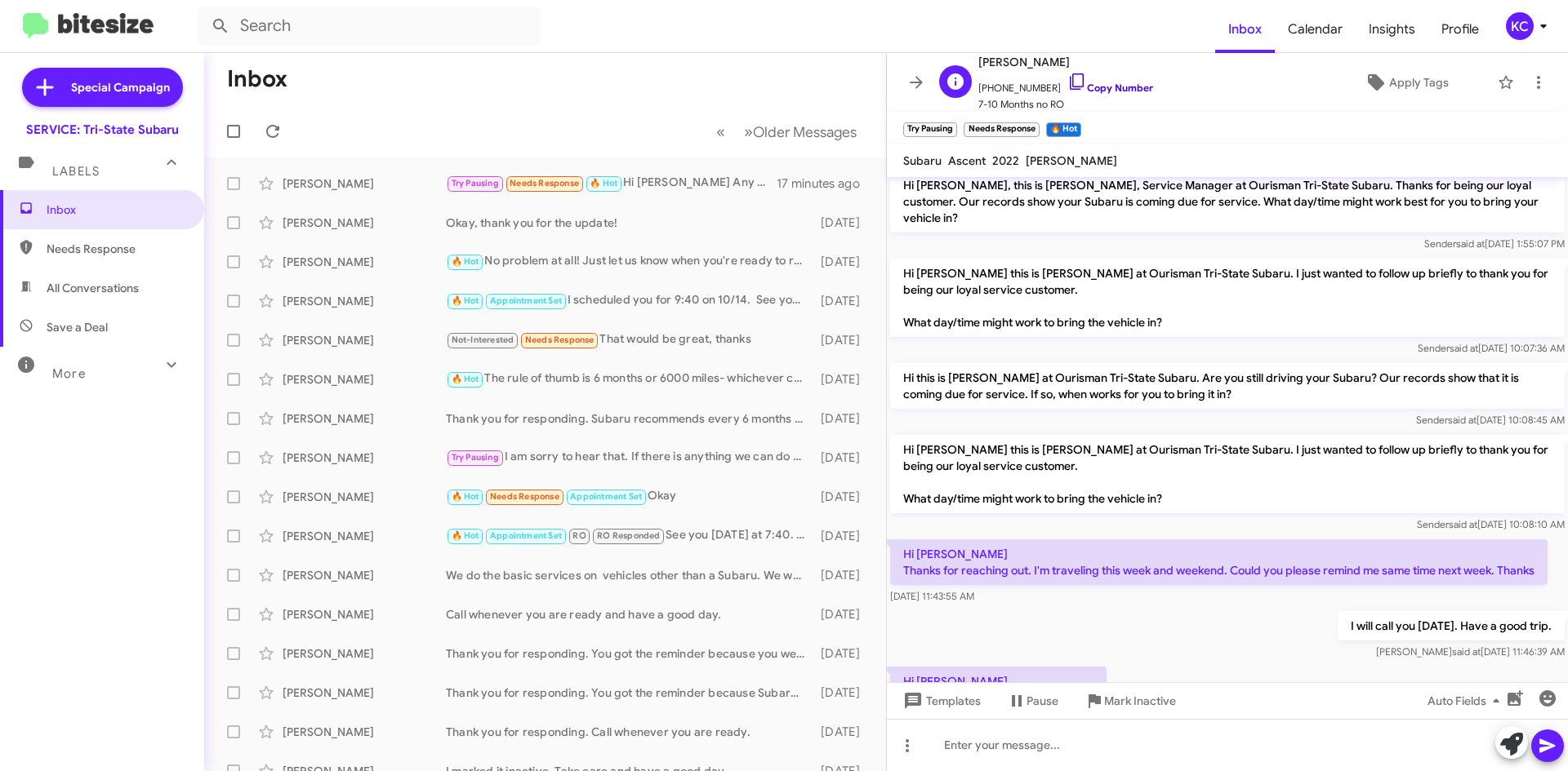
click at [1067, 75] on icon at bounding box center [1077, 81] width 19 height 19
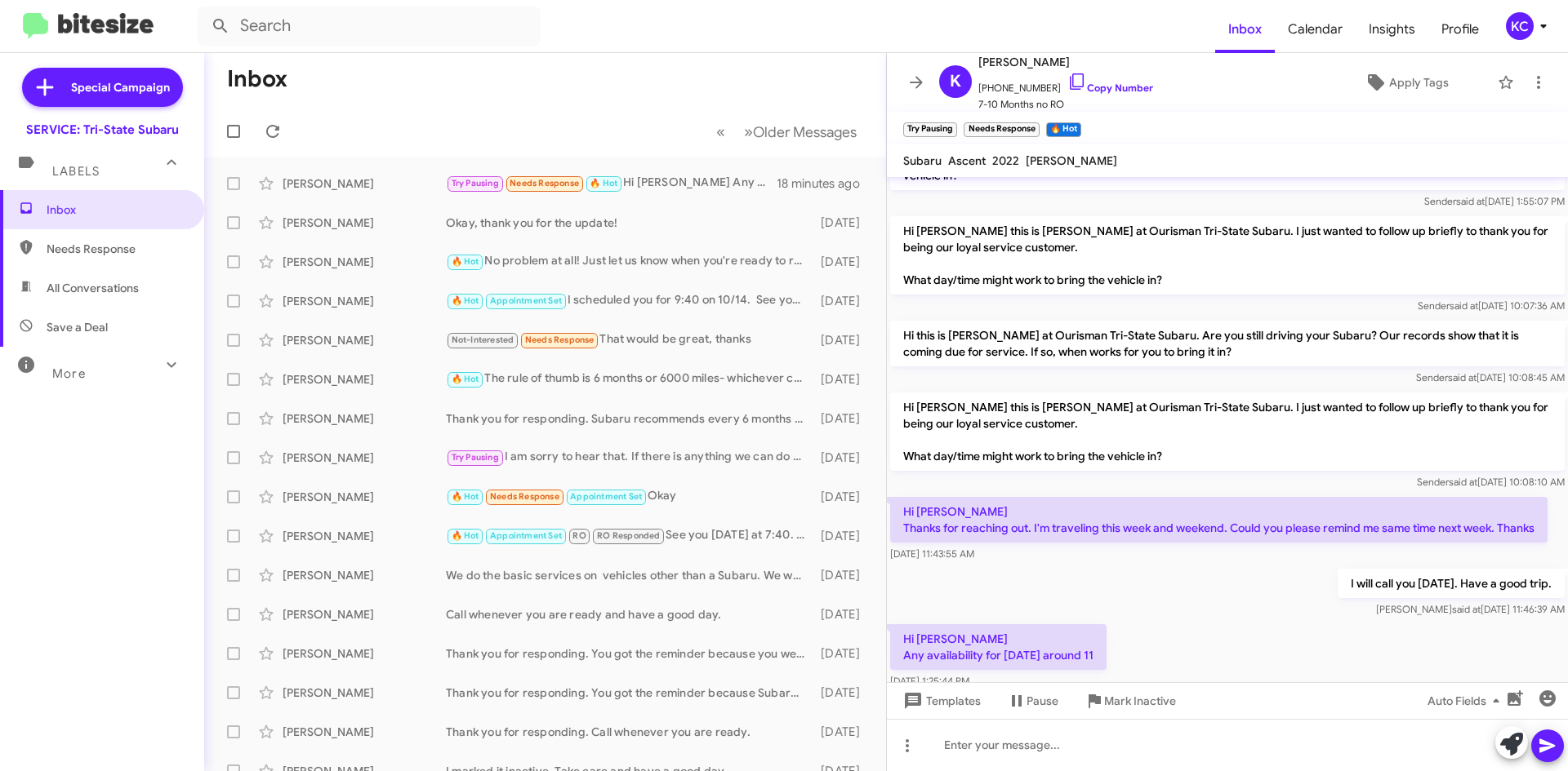
scroll to position [75, 0]
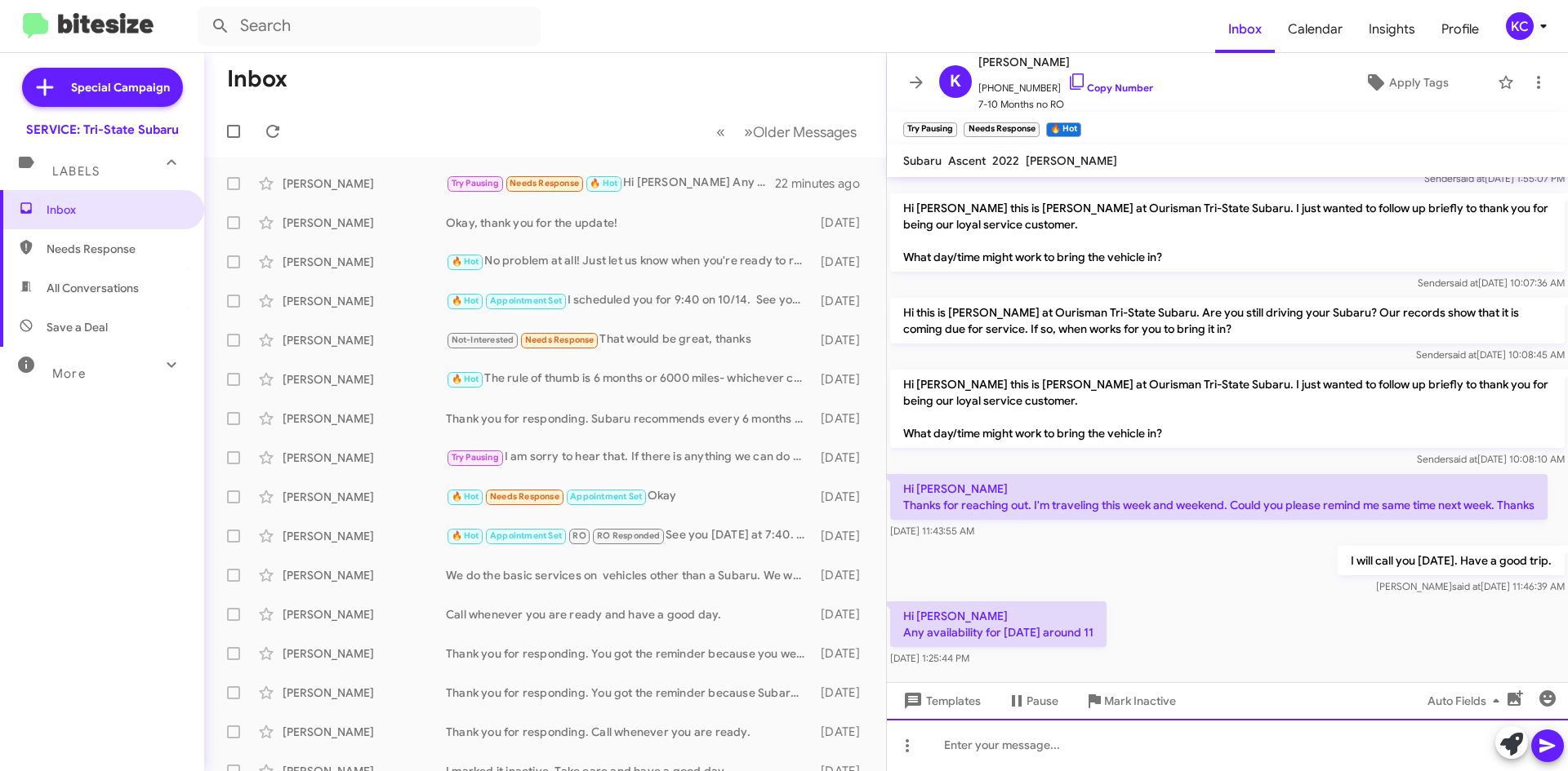
click at [952, 771] on div at bounding box center [1228, 745] width 682 height 52
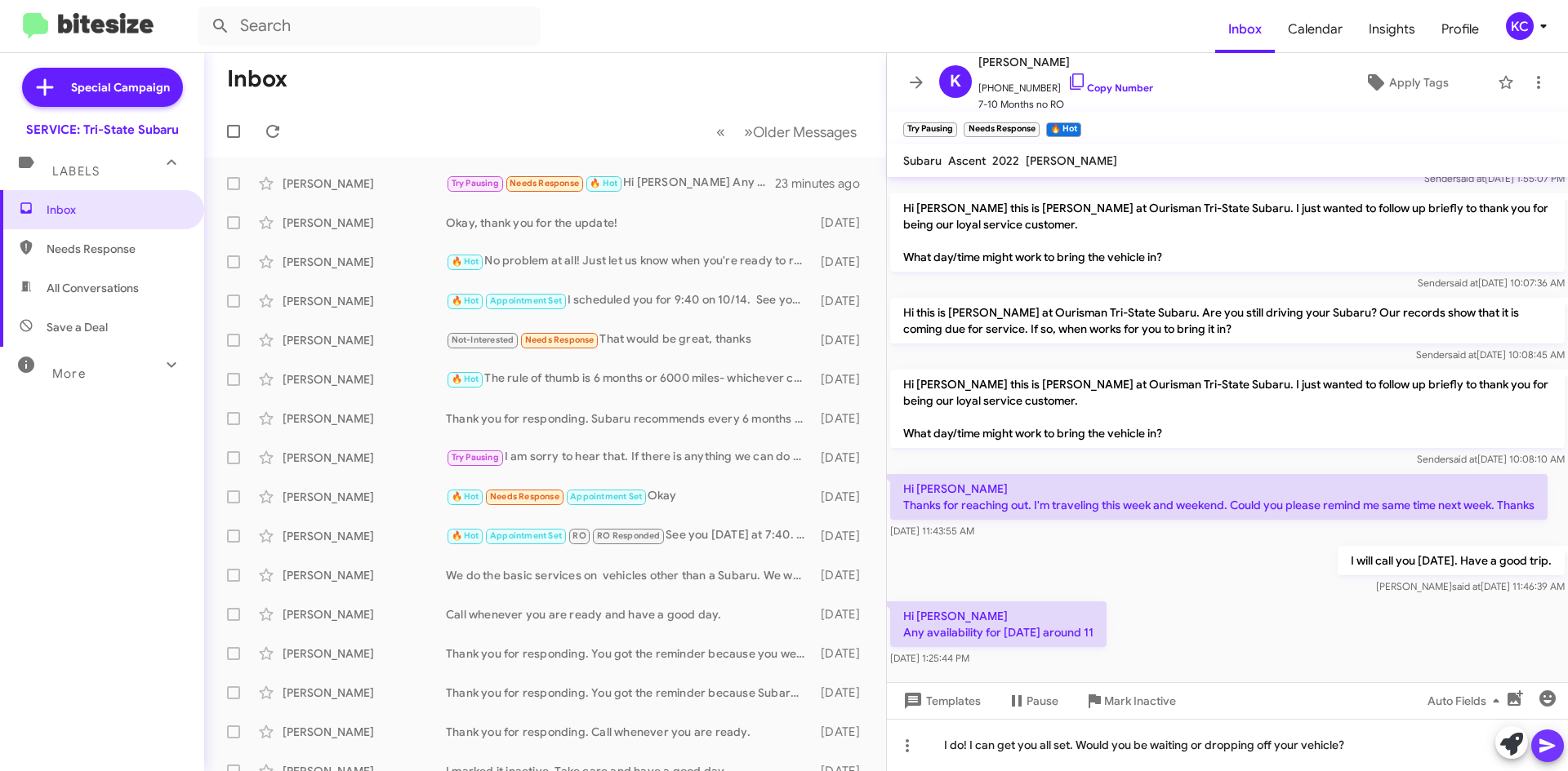
click at [1552, 746] on icon at bounding box center [1548, 746] width 15 height 14
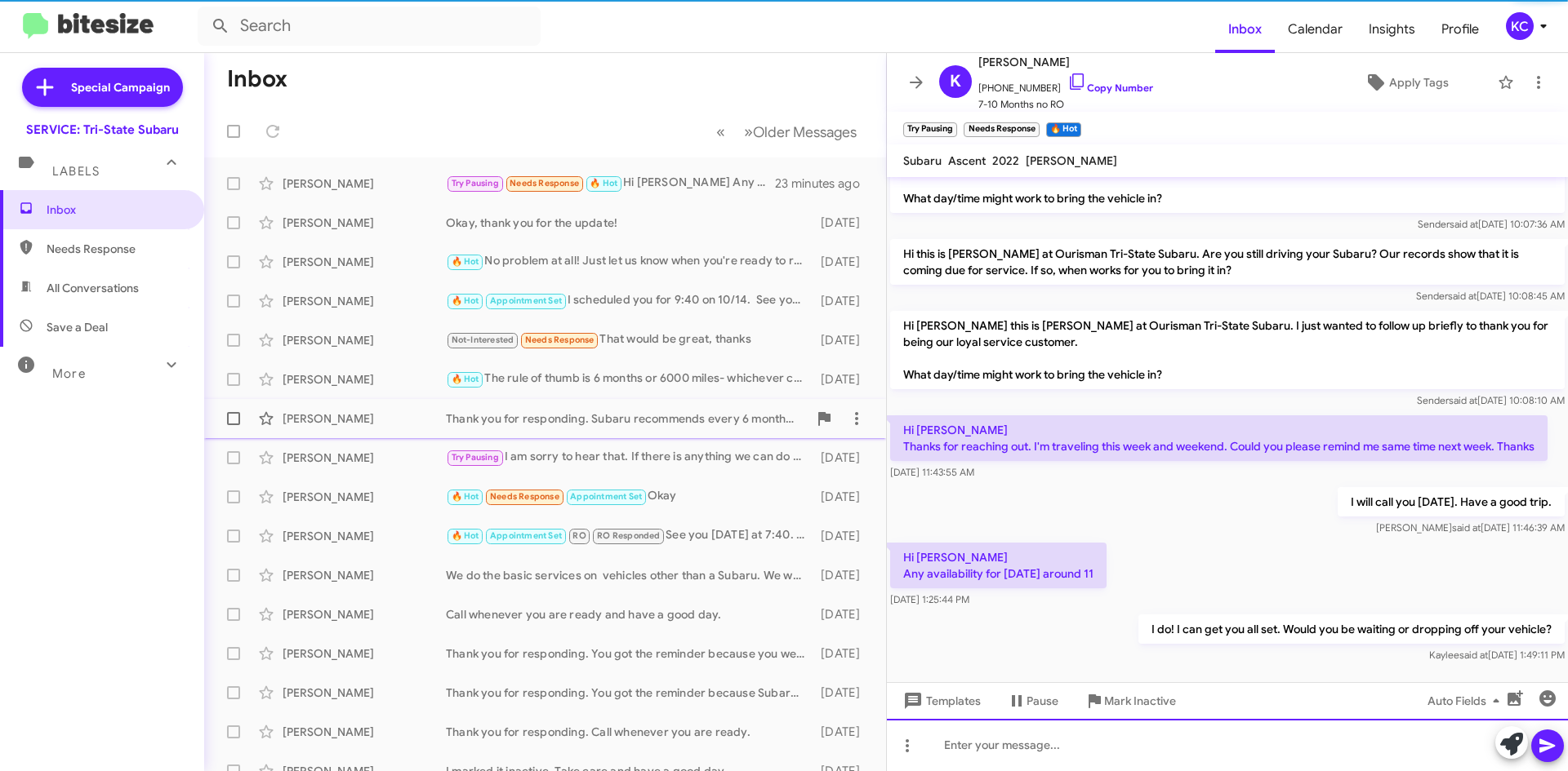
scroll to position [134, 0]
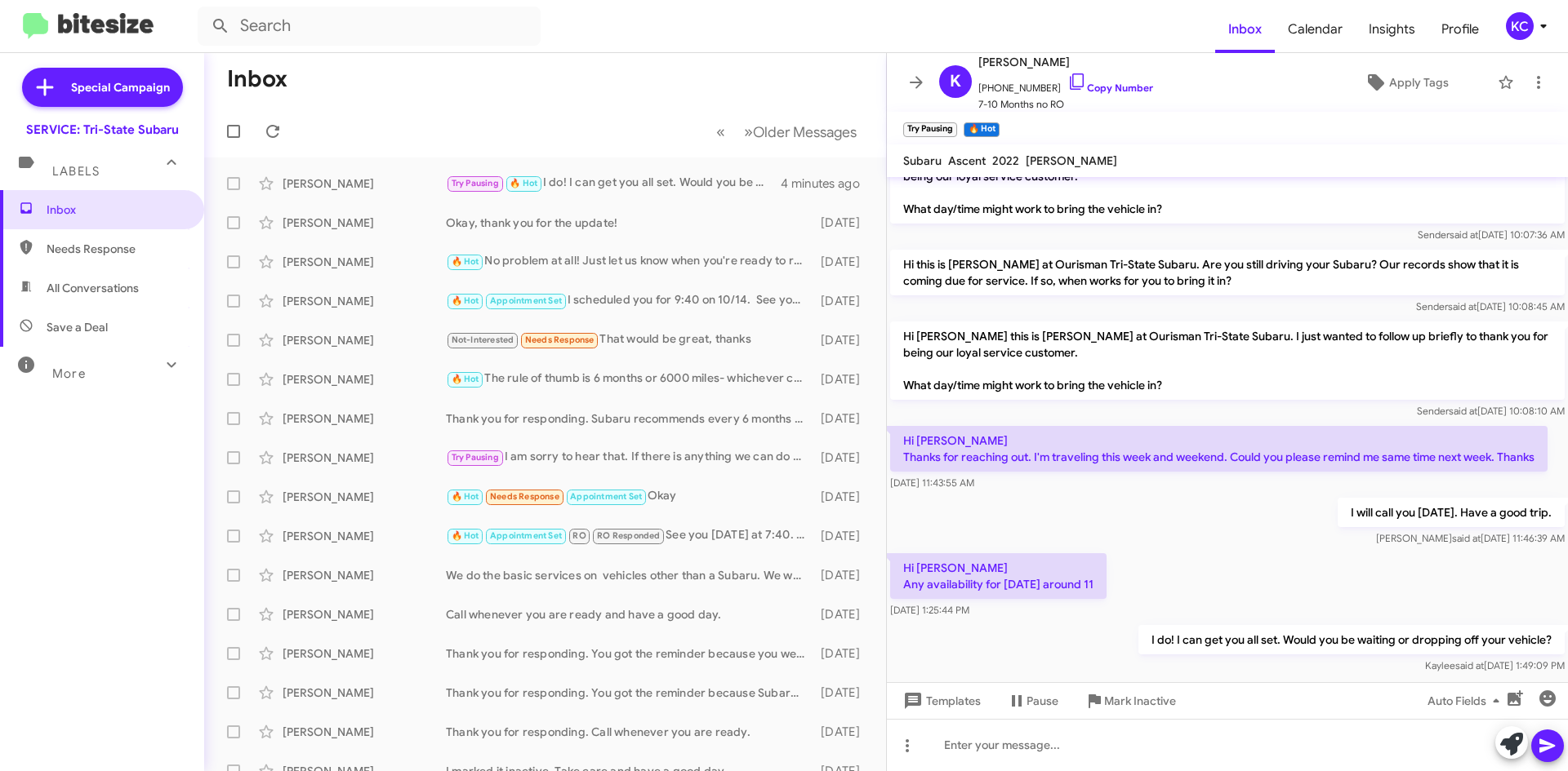
scroll to position [134, 0]
